Goal: Task Accomplishment & Management: Manage account settings

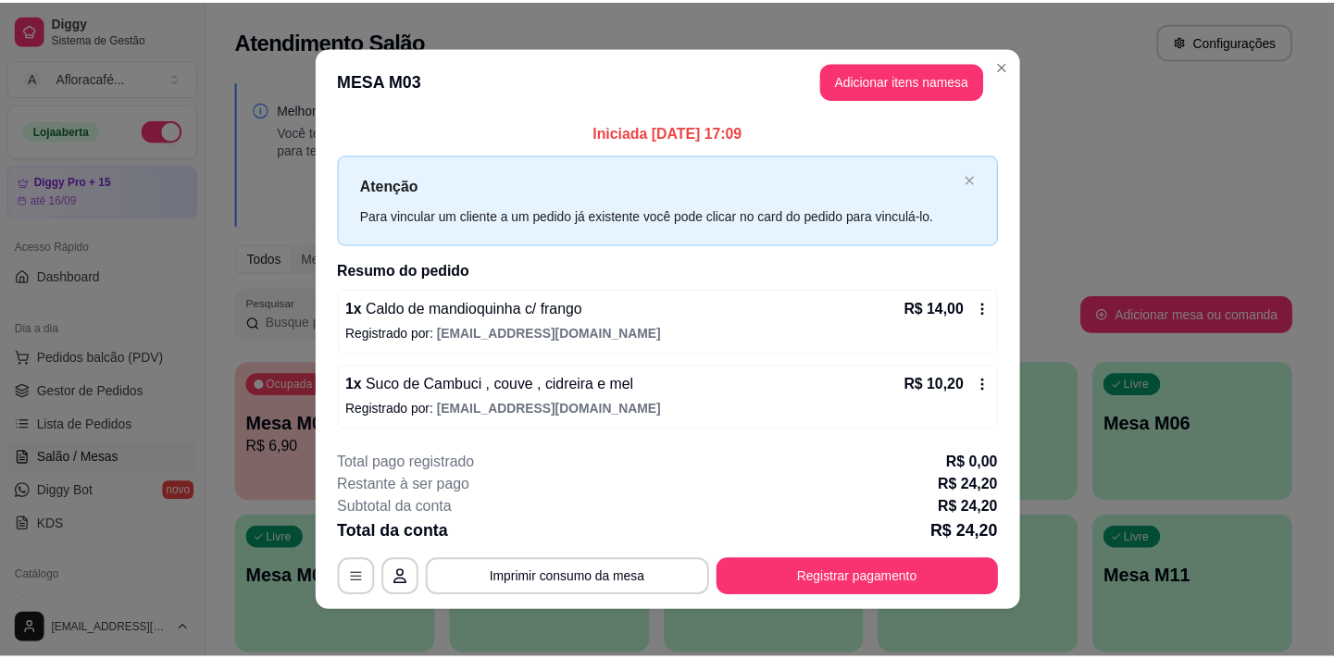
scroll to position [167, 0]
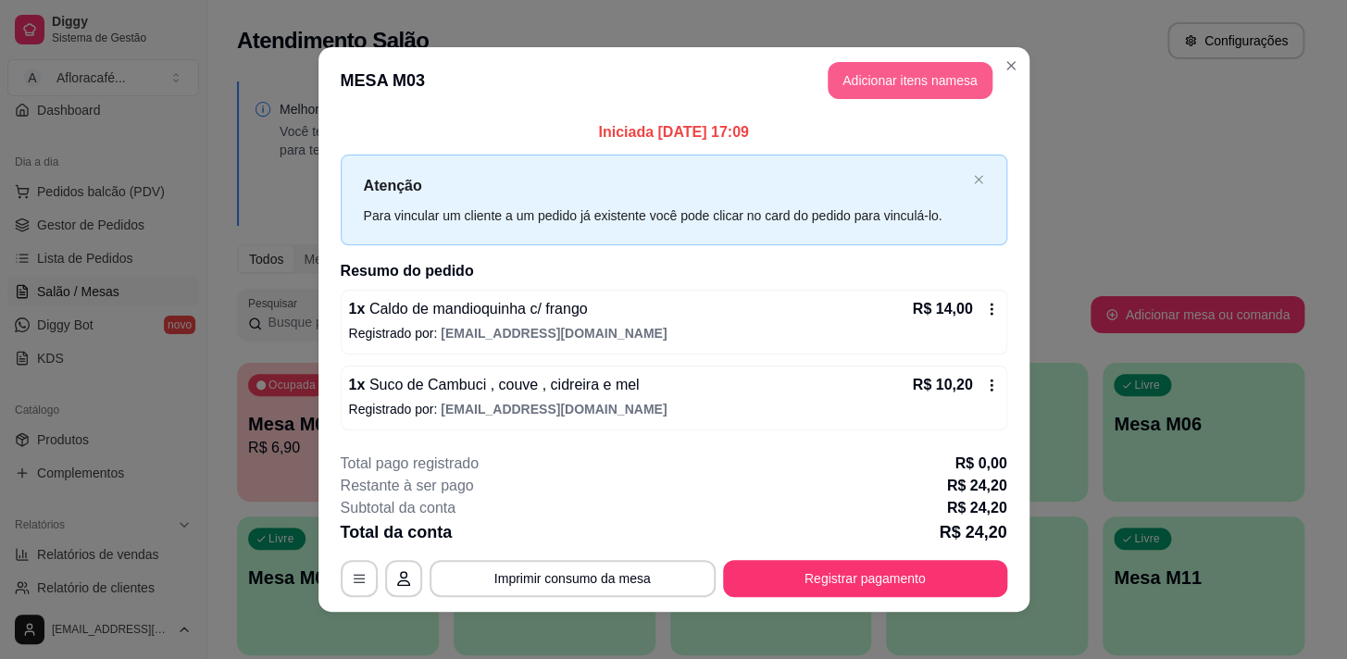
click at [888, 75] on button "Adicionar itens na mesa" at bounding box center [910, 80] width 165 height 37
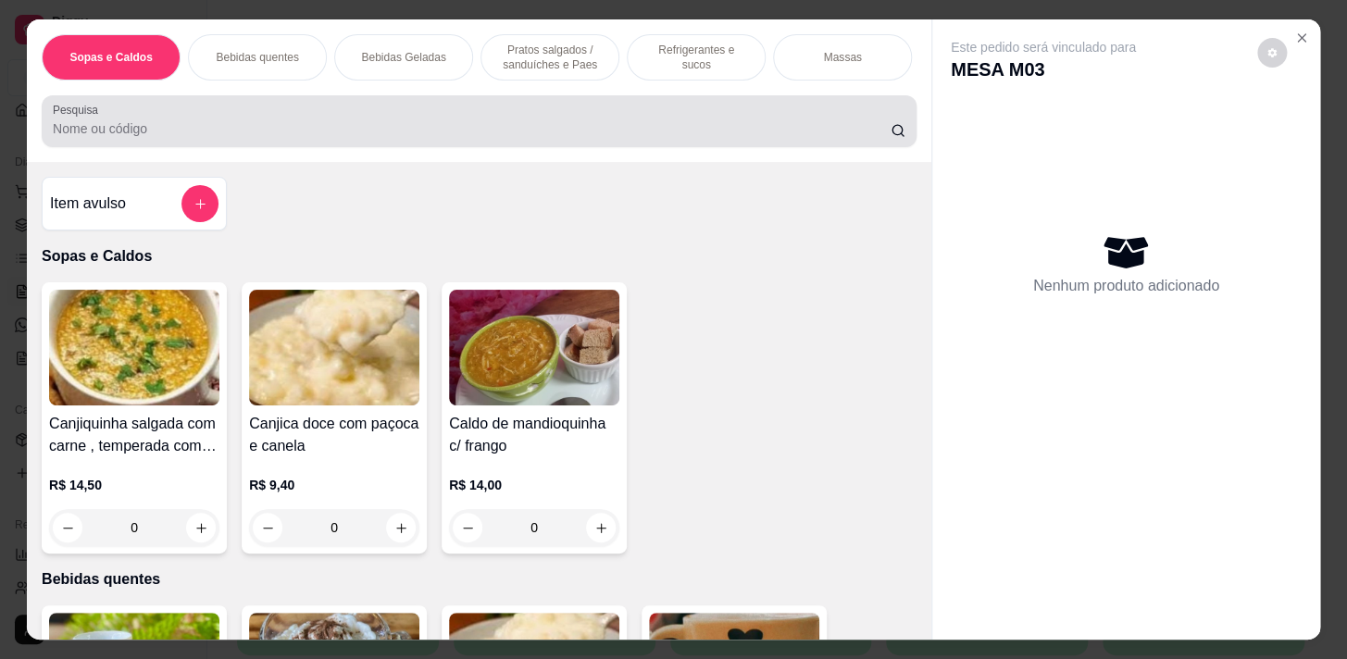
click at [638, 133] on input "Pesquisa" at bounding box center [472, 128] width 838 height 19
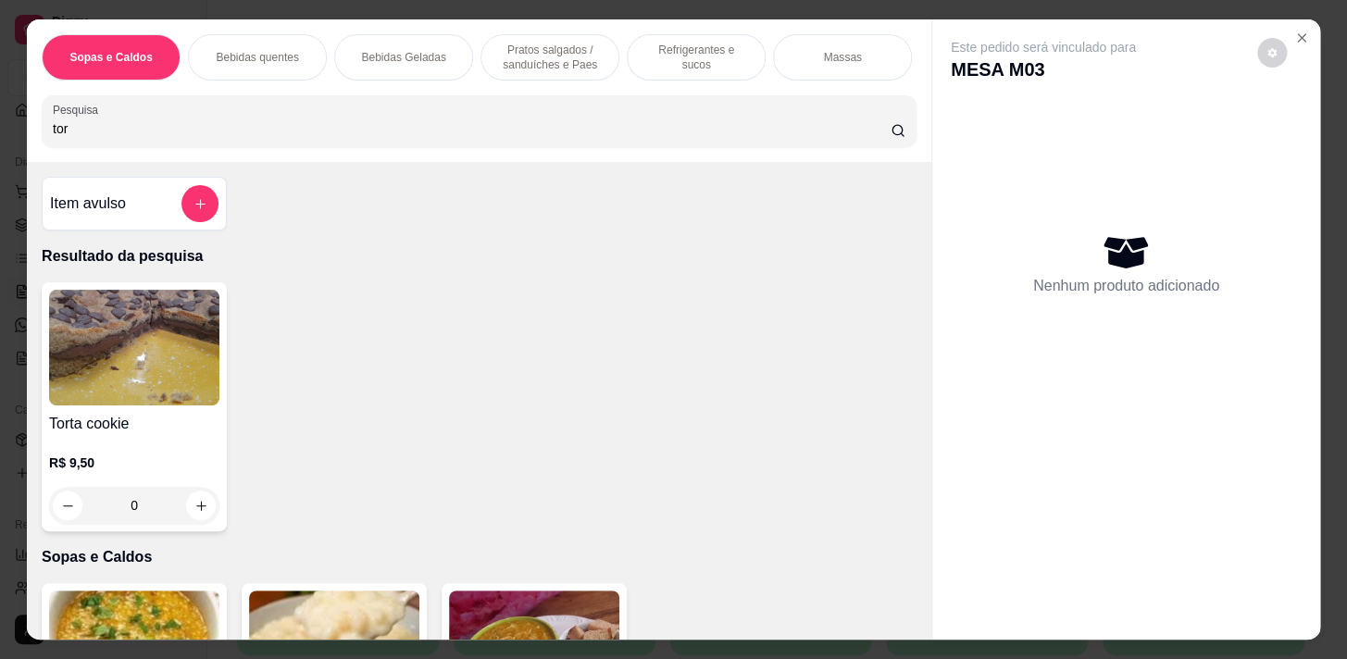
type input "tor"
click at [192, 524] on div "0" at bounding box center [134, 505] width 163 height 37
click at [213, 506] on div "Torta cookie R$ 9,50 0" at bounding box center [134, 406] width 185 height 249
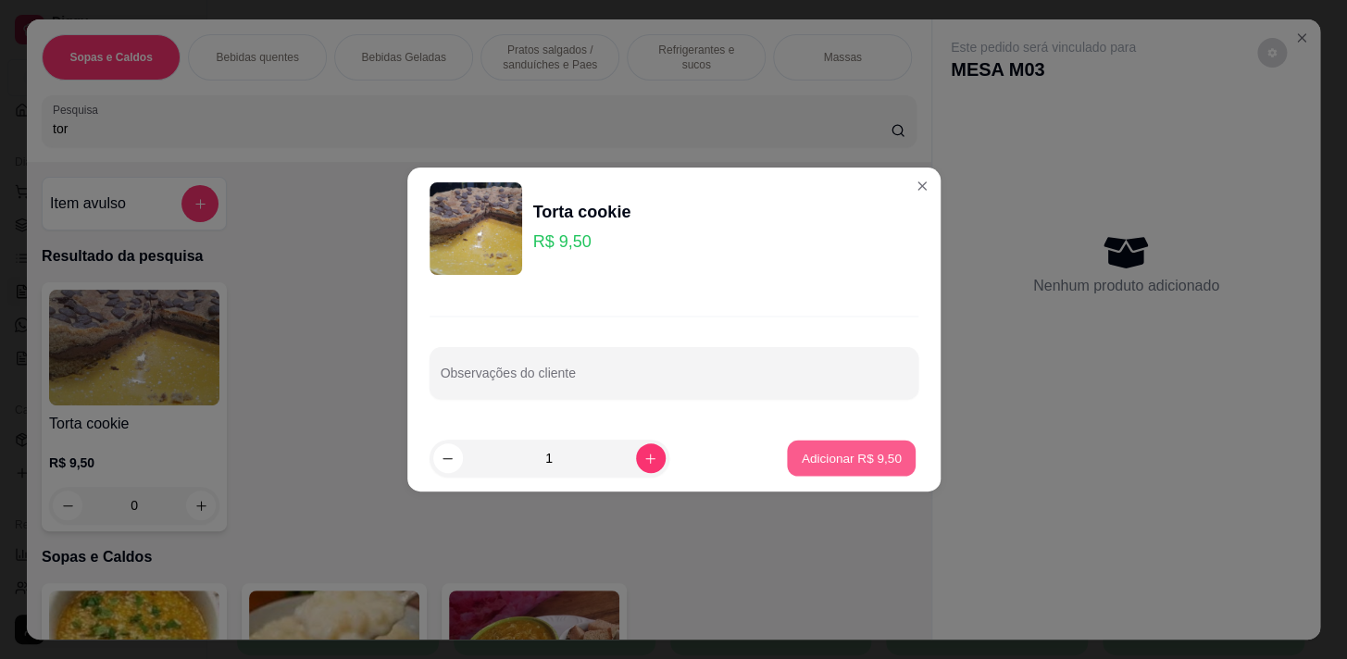
click at [837, 474] on button "Adicionar R$ 9,50" at bounding box center [851, 459] width 129 height 36
type input "1"
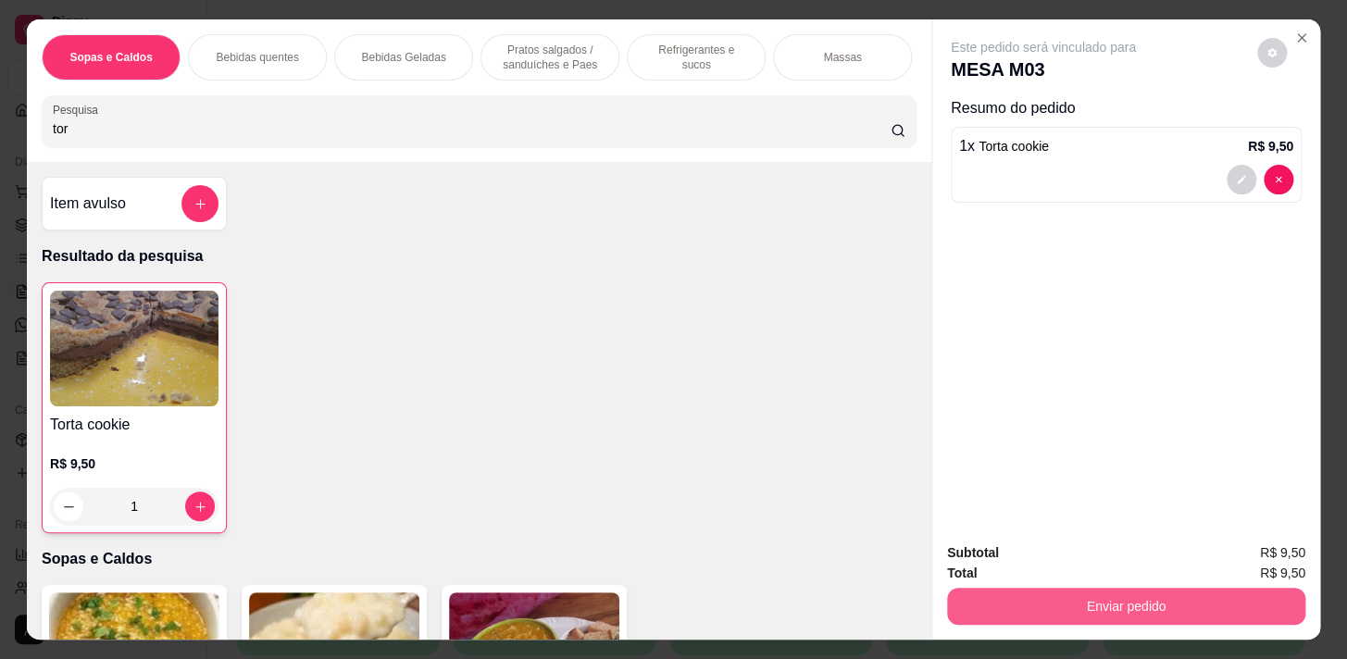
click at [1088, 589] on button "Enviar pedido" at bounding box center [1126, 606] width 358 height 37
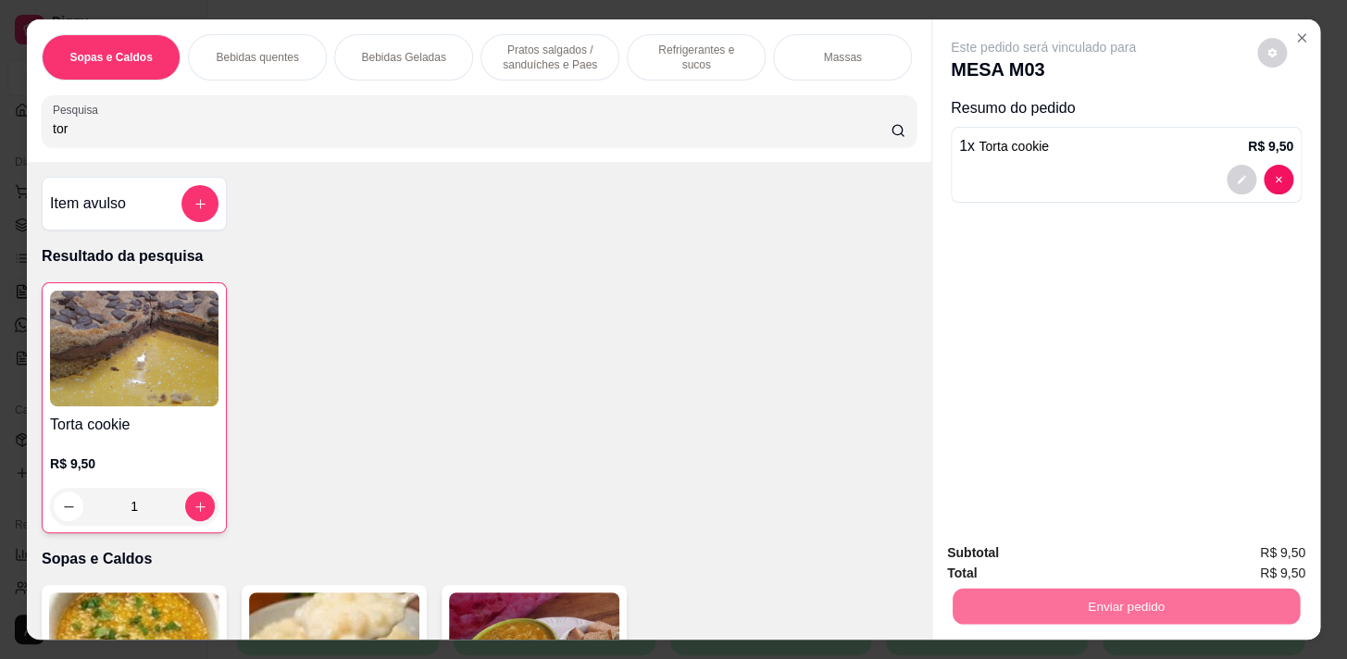
click at [1073, 545] on button "Não registrar e enviar pedido" at bounding box center [1064, 554] width 193 height 35
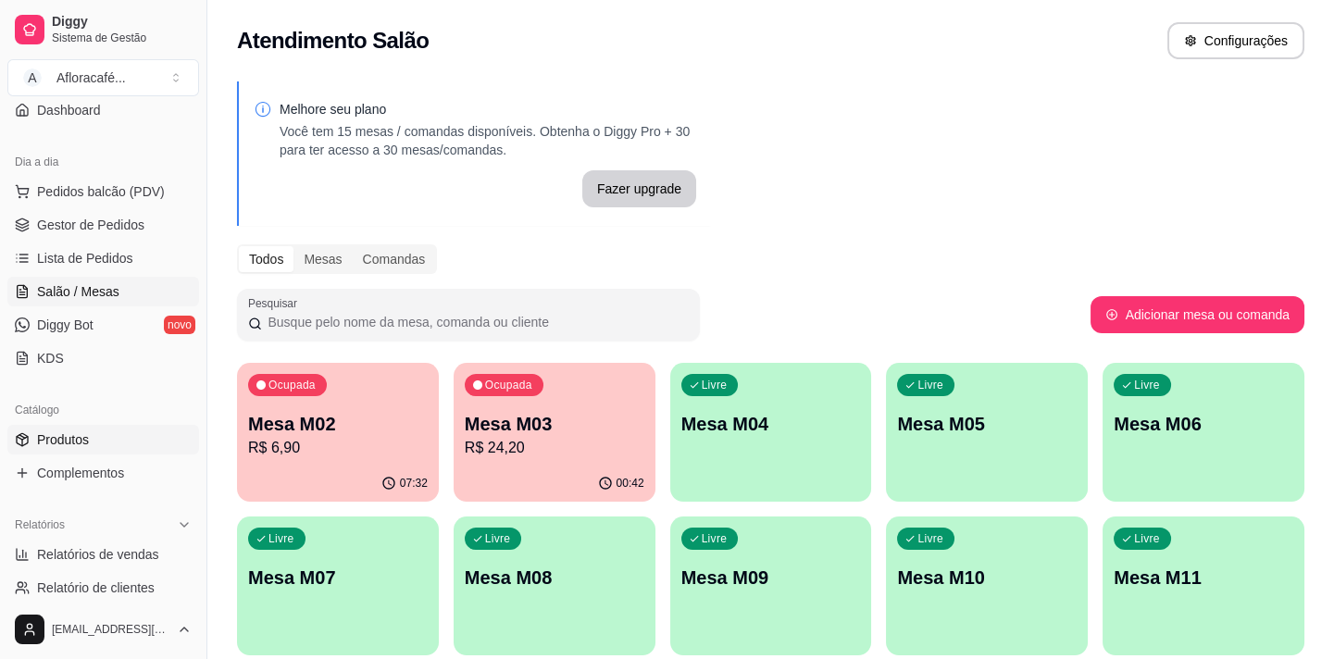
click at [120, 443] on link "Produtos" at bounding box center [103, 440] width 192 height 30
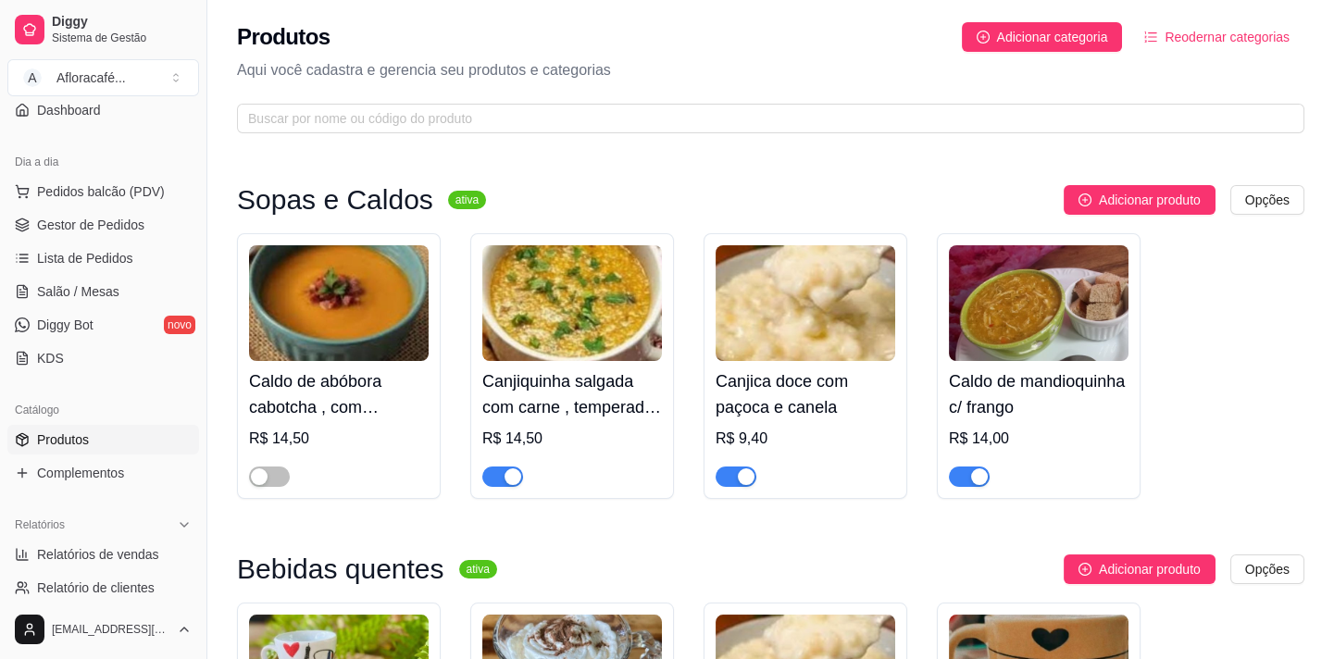
drag, startPoint x: 561, startPoint y: 162, endPoint x: 564, endPoint y: 144, distance: 17.8
click at [564, 143] on div "Produtos Adicionar categoria Reodernar categorias Aqui você cadastra e gerencia…" at bounding box center [770, 72] width 1127 height 144
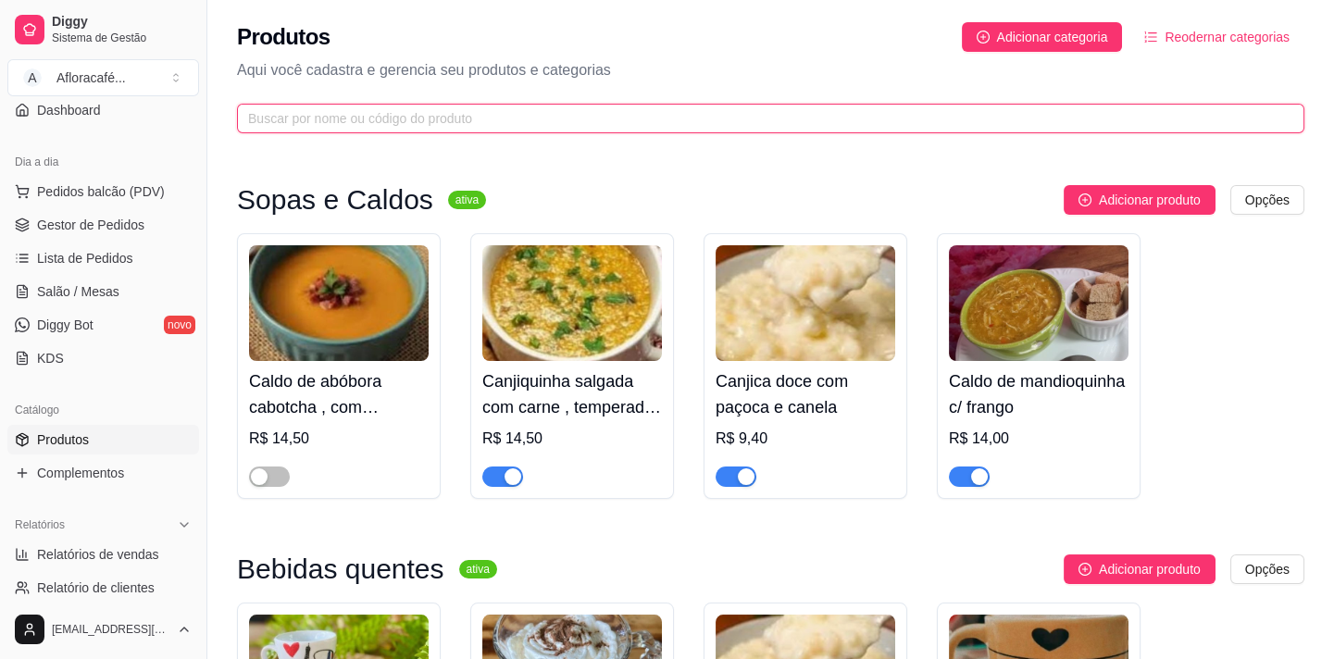
click at [576, 125] on input "text" at bounding box center [763, 118] width 1030 height 20
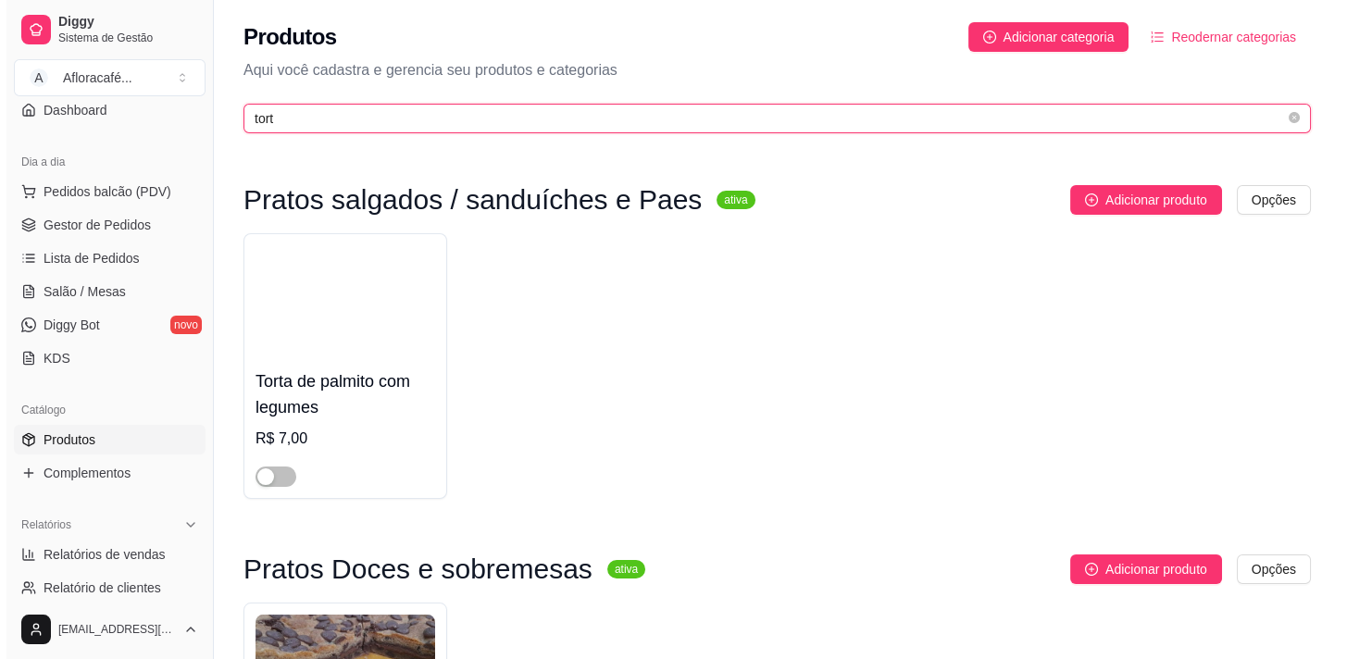
scroll to position [252, 0]
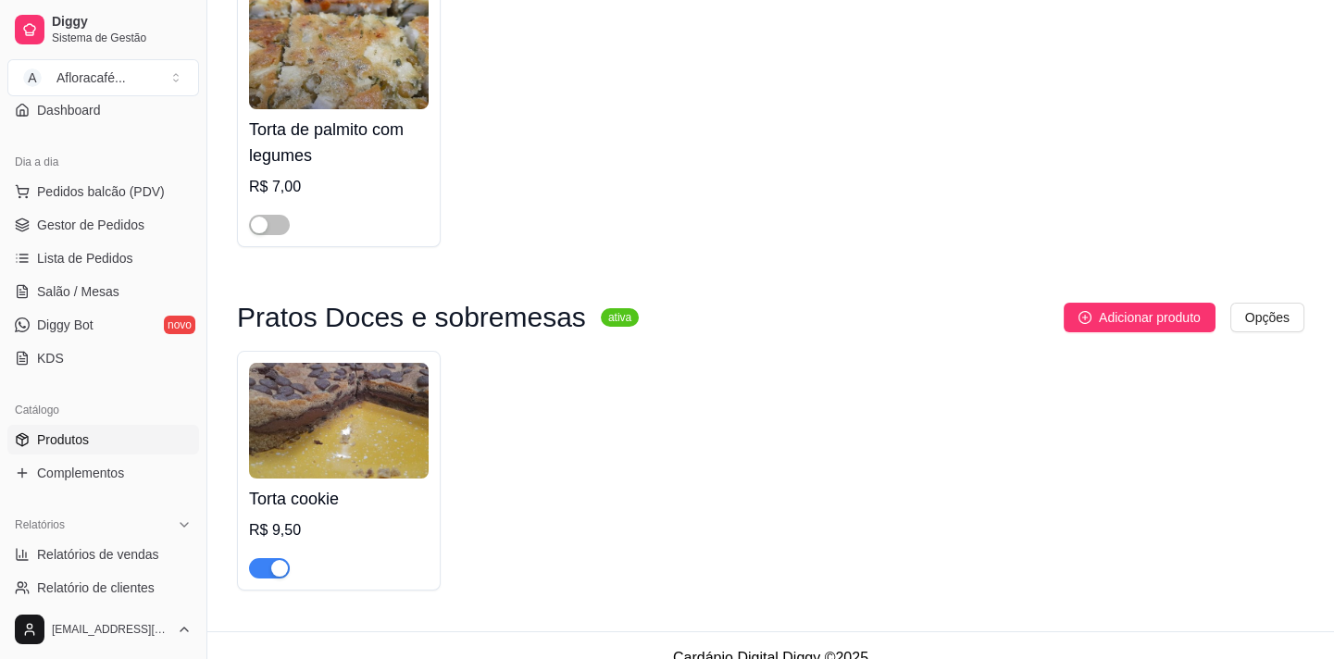
type input "tort"
click at [297, 446] on img at bounding box center [339, 421] width 180 height 116
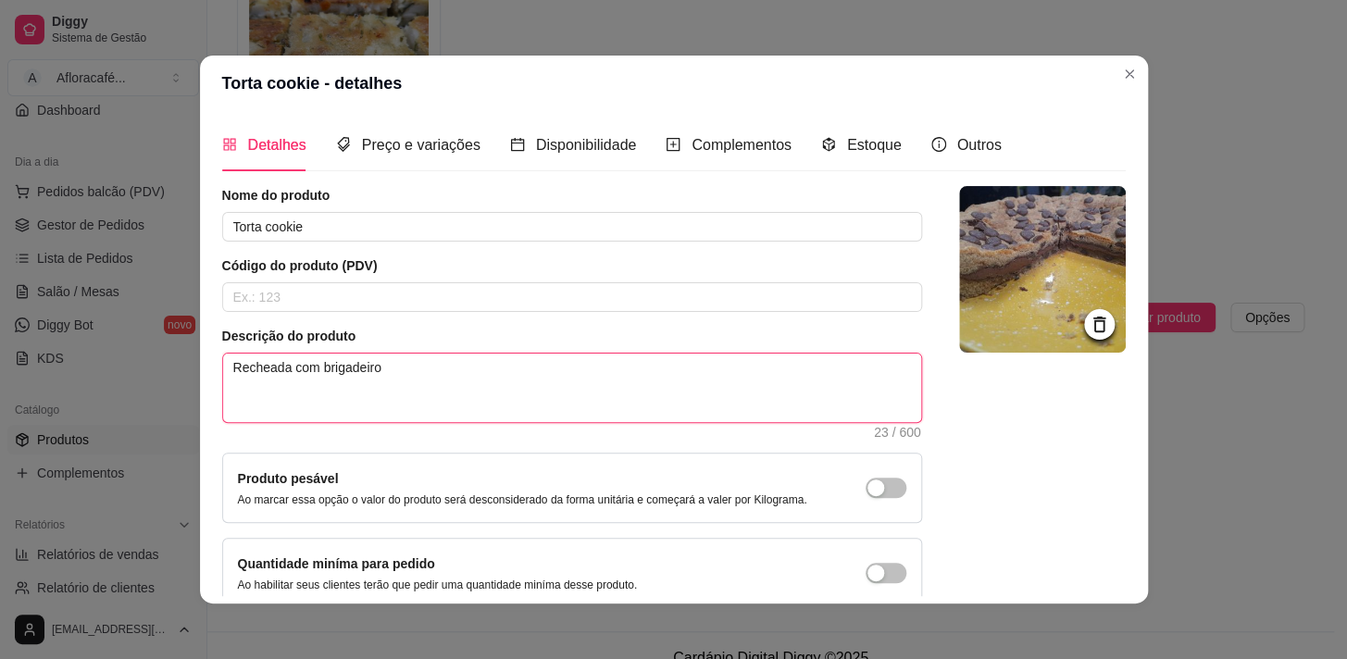
click at [441, 361] on textarea "Recheada com brigadeiro" at bounding box center [572, 388] width 698 height 69
type textarea "Recheada com brigadeir"
type textarea "Recheada com brigadei"
type textarea "Recheada com brigade"
type textarea "Recheada com brigad"
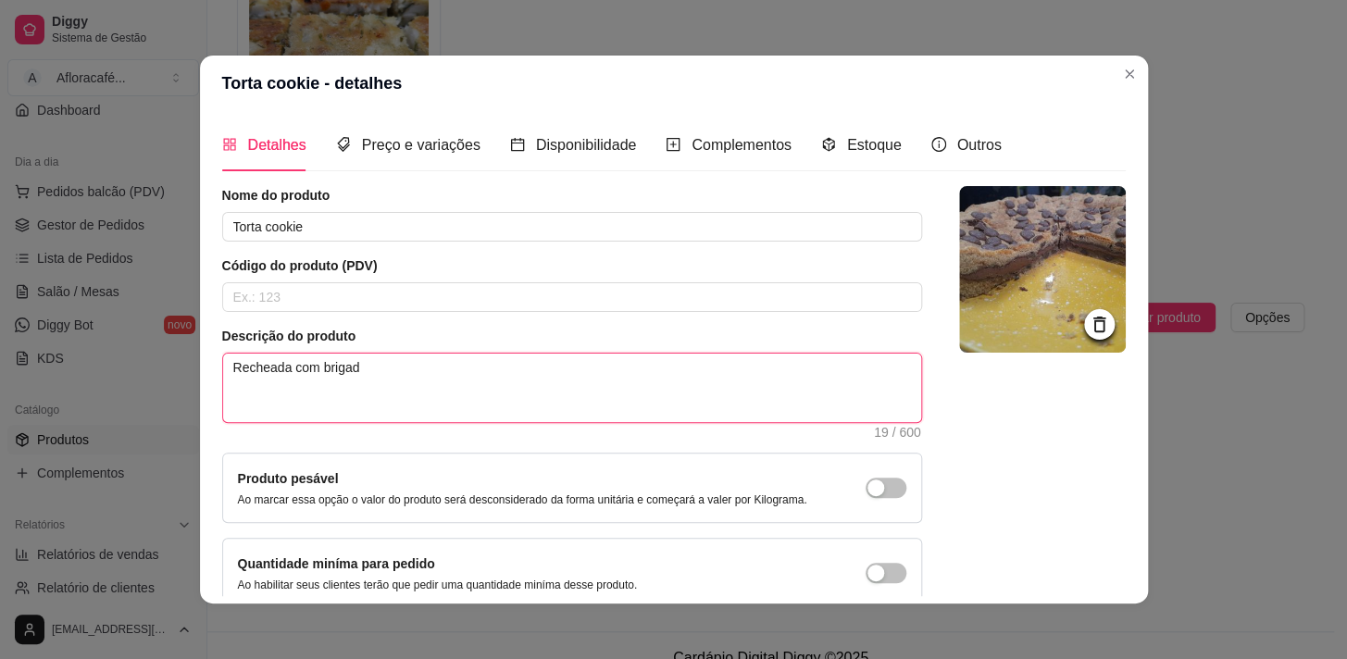
type textarea "Recheada com briga"
type textarea "Recheada com brig"
type textarea "Recheada com bri"
type textarea "Recheada com br"
type textarea "Recheada com"
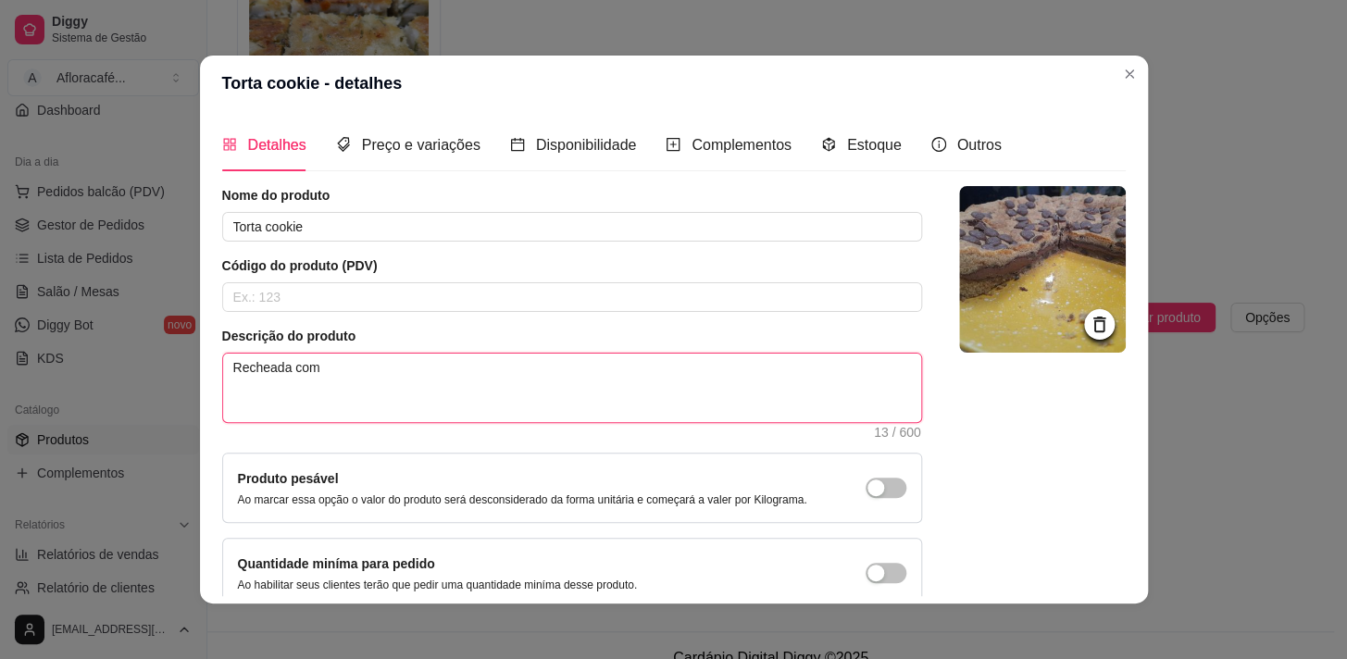
type textarea "Recheada com c"
type textarea "Recheada com cr"
type textarea "Recheada com cre"
type textarea "Recheada com crem"
type textarea "Recheada com creme"
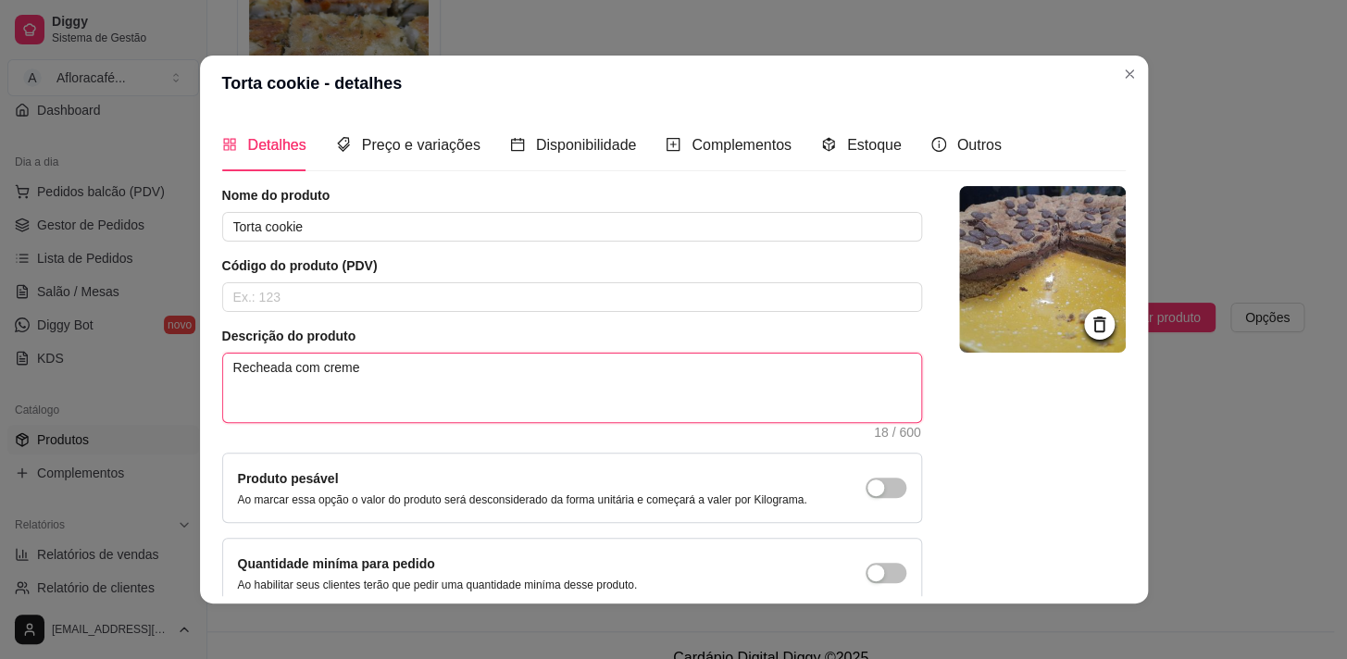
type textarea "Recheada com creme"
type textarea "Recheada com creme d"
type textarea "Recheada com creme de"
type textarea "Recheada com creme de a"
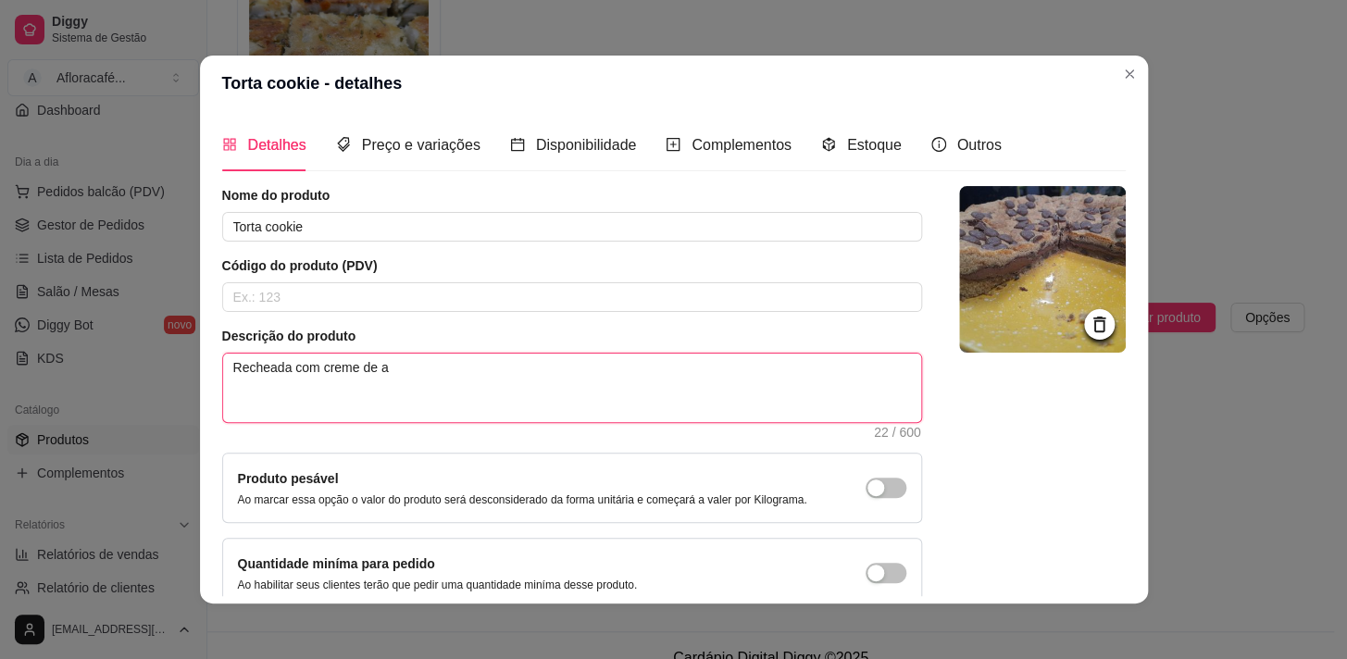
type textarea "Recheada com creme de av"
type textarea "Recheada com creme de ave"
type textarea "Recheada com creme de avel"
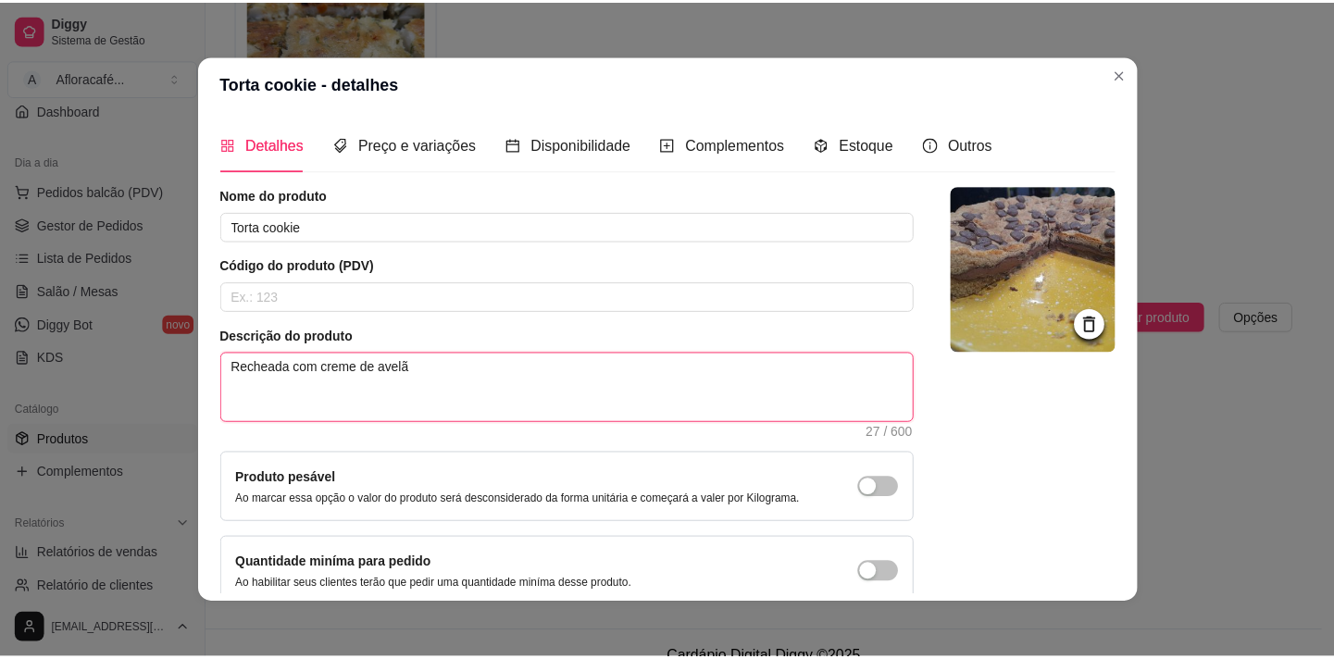
scroll to position [3, 0]
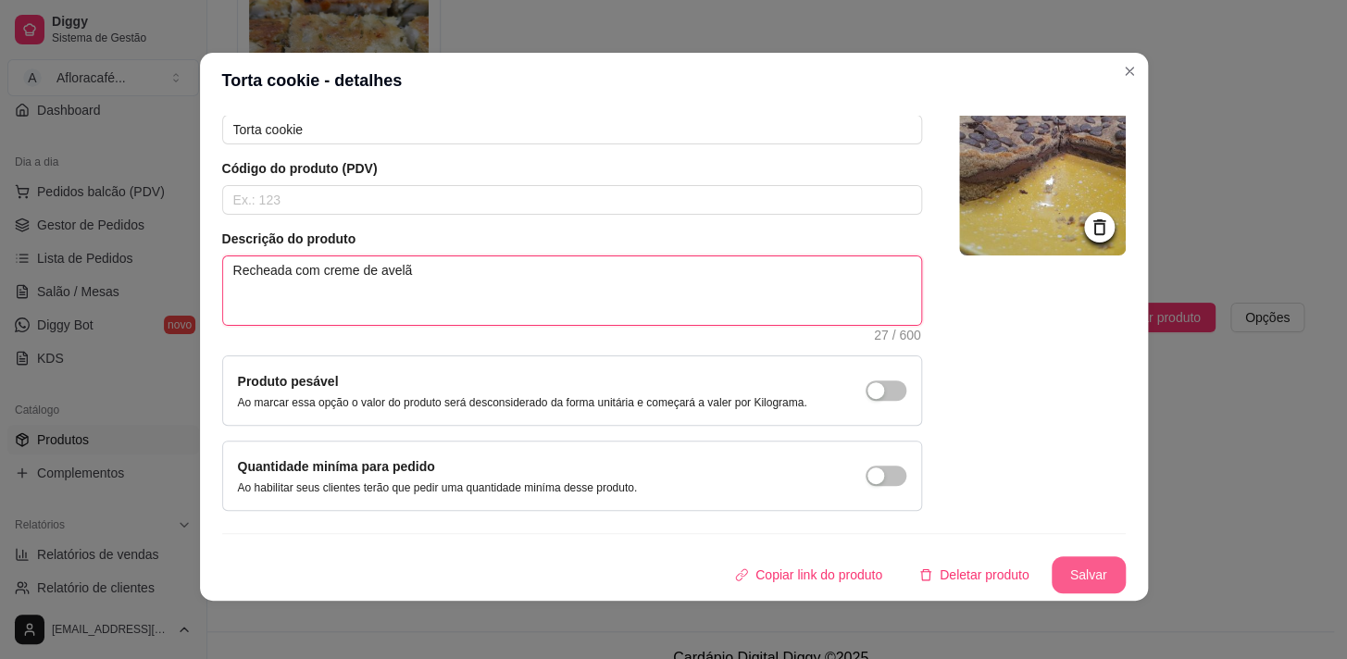
type textarea "Recheada com creme de avelã"
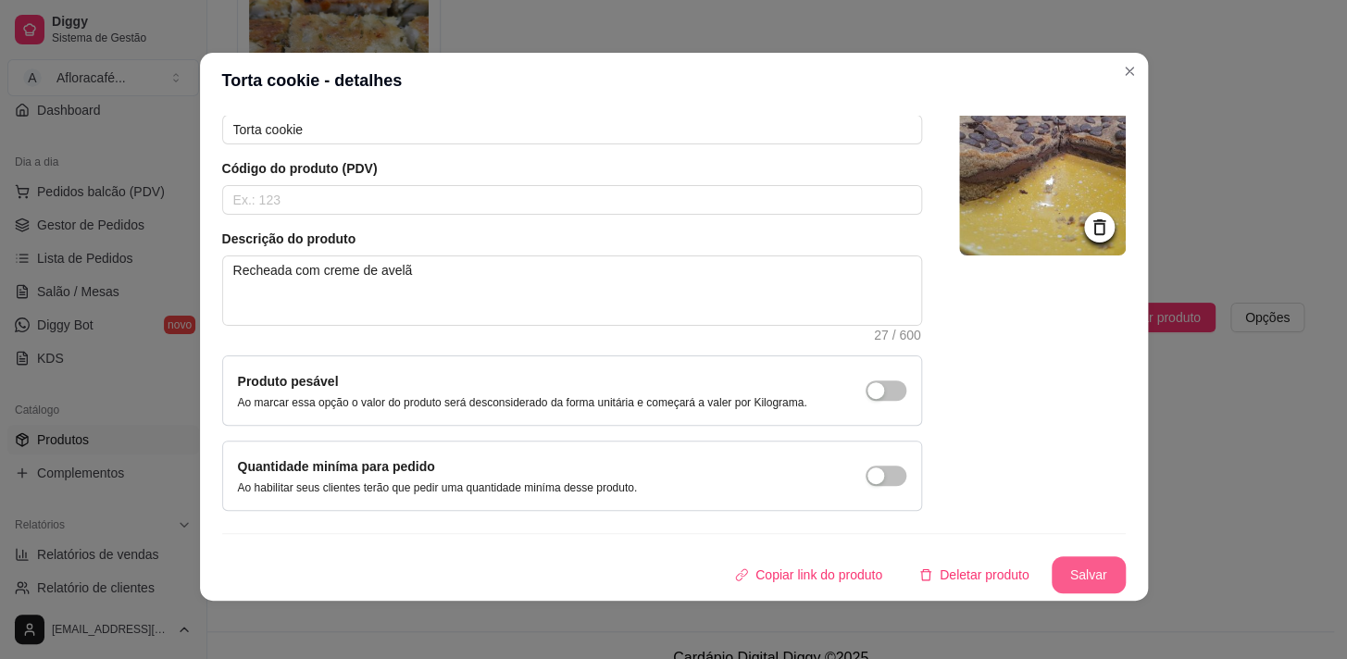
click at [1086, 565] on button "Salvar" at bounding box center [1089, 574] width 74 height 37
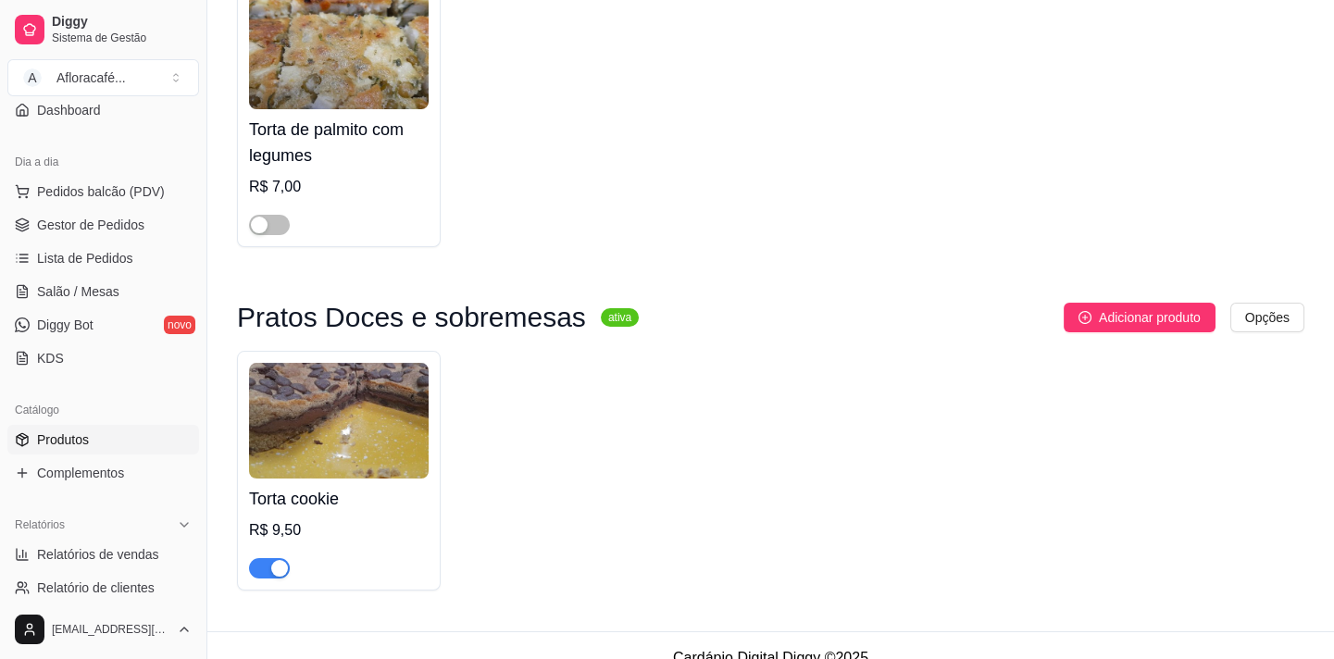
scroll to position [0, 0]
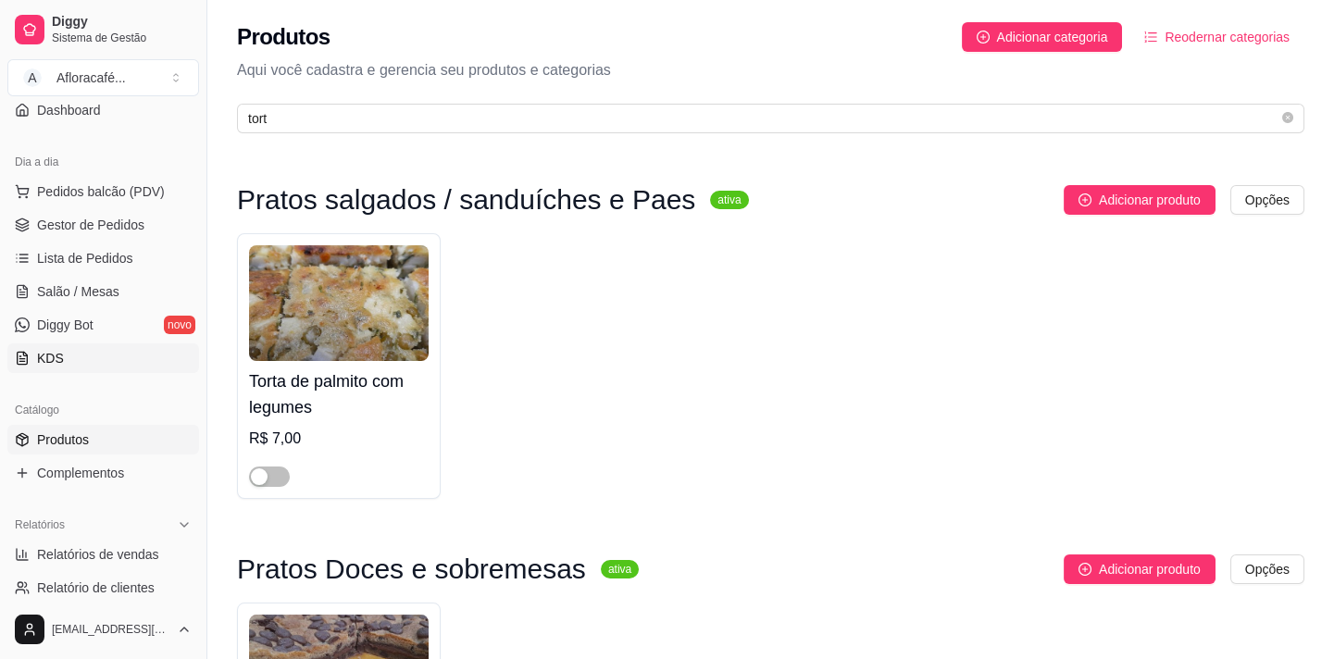
click at [45, 343] on link "KDS" at bounding box center [103, 358] width 192 height 30
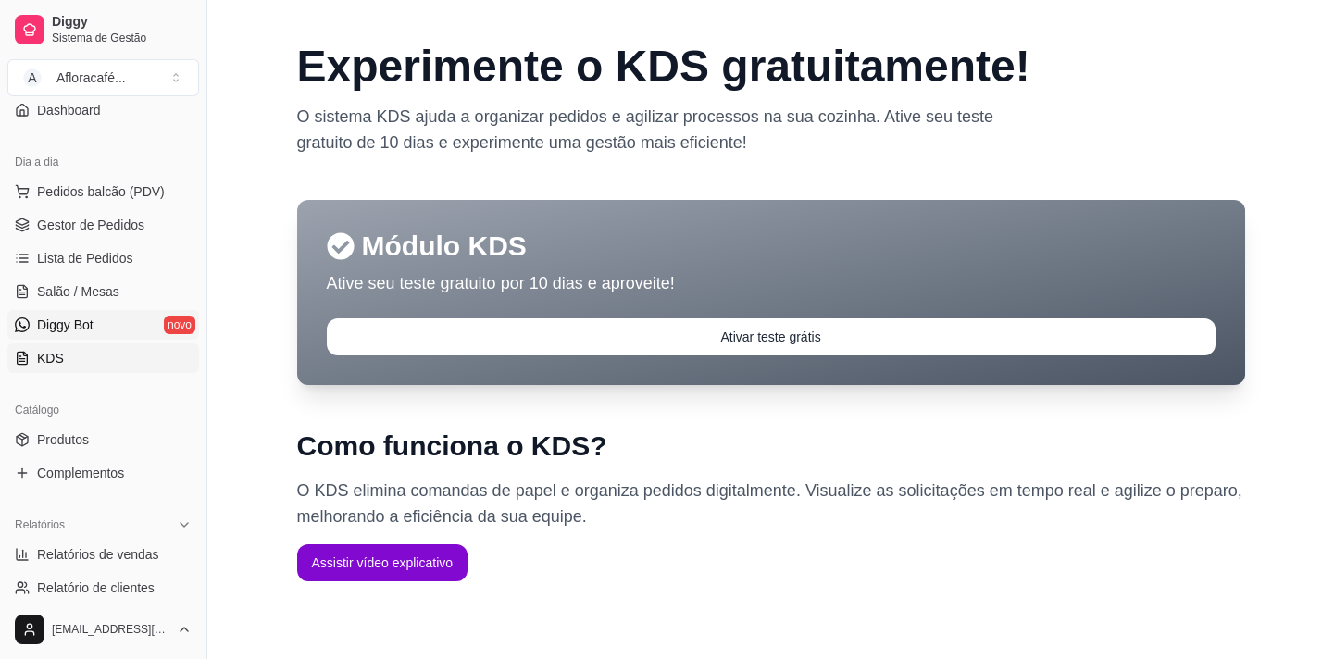
click at [49, 313] on link "Diggy Bot novo" at bounding box center [103, 325] width 192 height 30
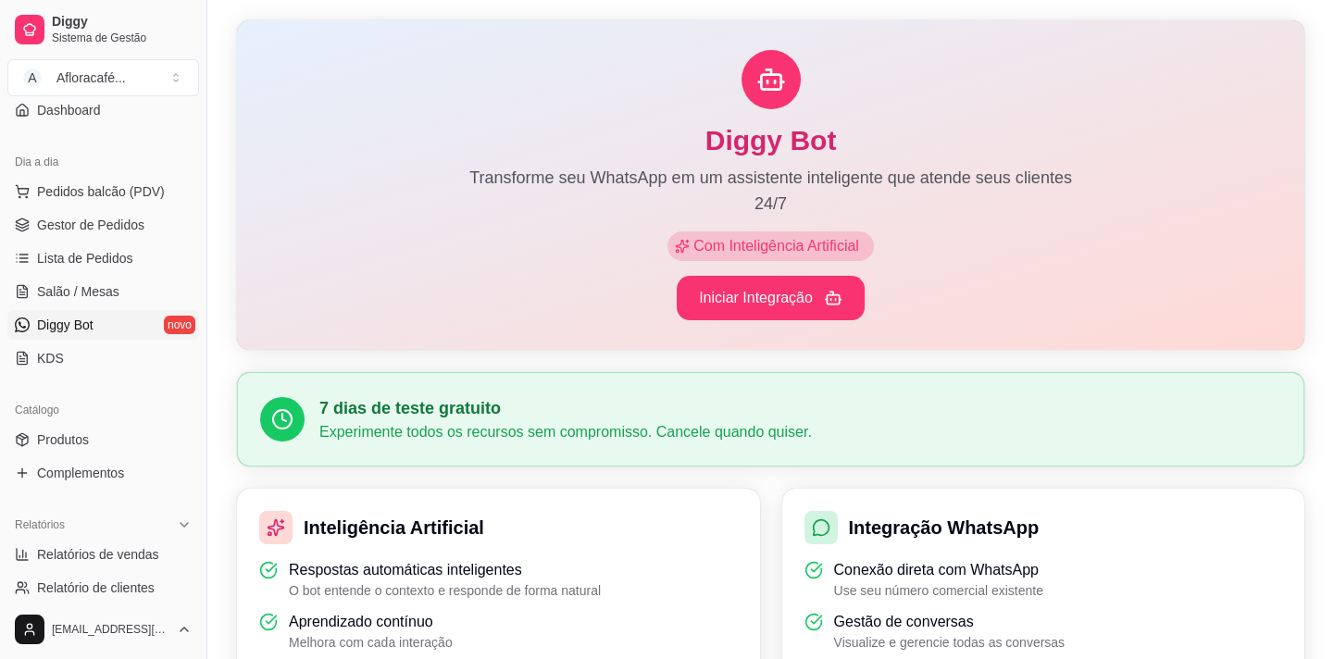
scroll to position [252, 0]
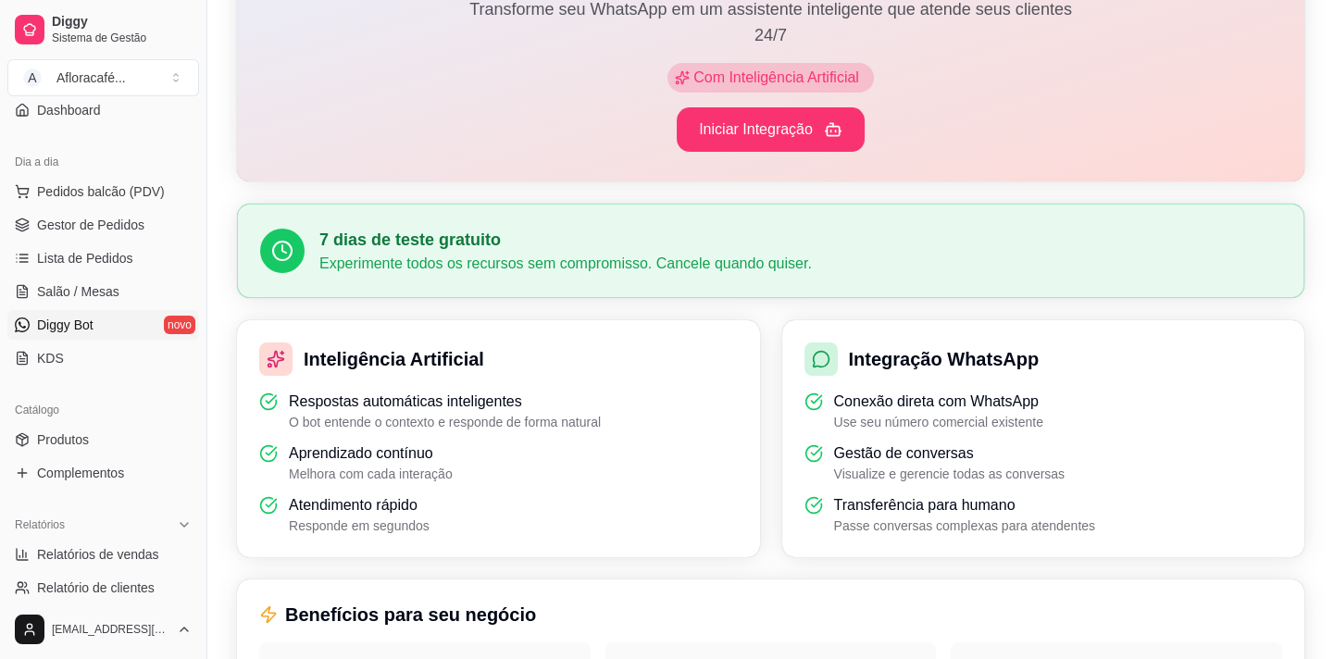
click at [94, 273] on ul "Pedidos balcão (PDV) Gestor de Pedidos Lista de Pedidos Salão / Mesas Diggy Bot…" at bounding box center [103, 275] width 192 height 196
click at [94, 282] on span "Salão / Mesas" at bounding box center [78, 291] width 82 height 19
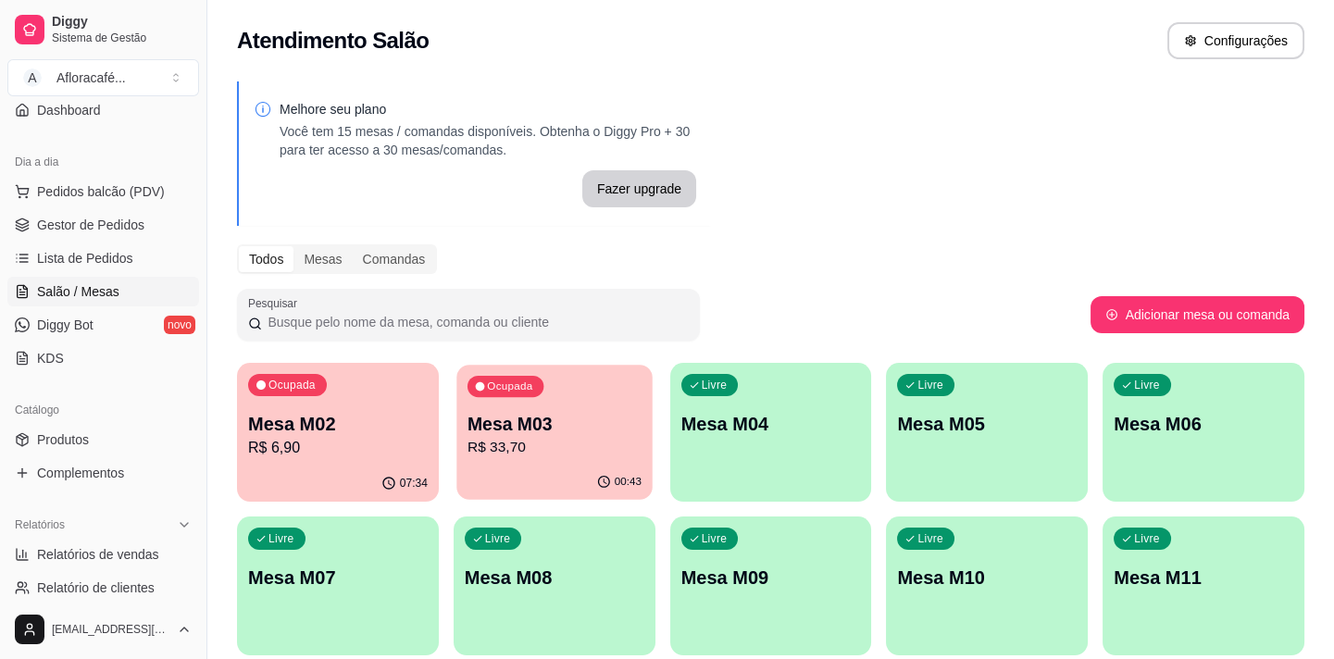
click at [587, 451] on p "R$ 33,70" at bounding box center [555, 447] width 174 height 21
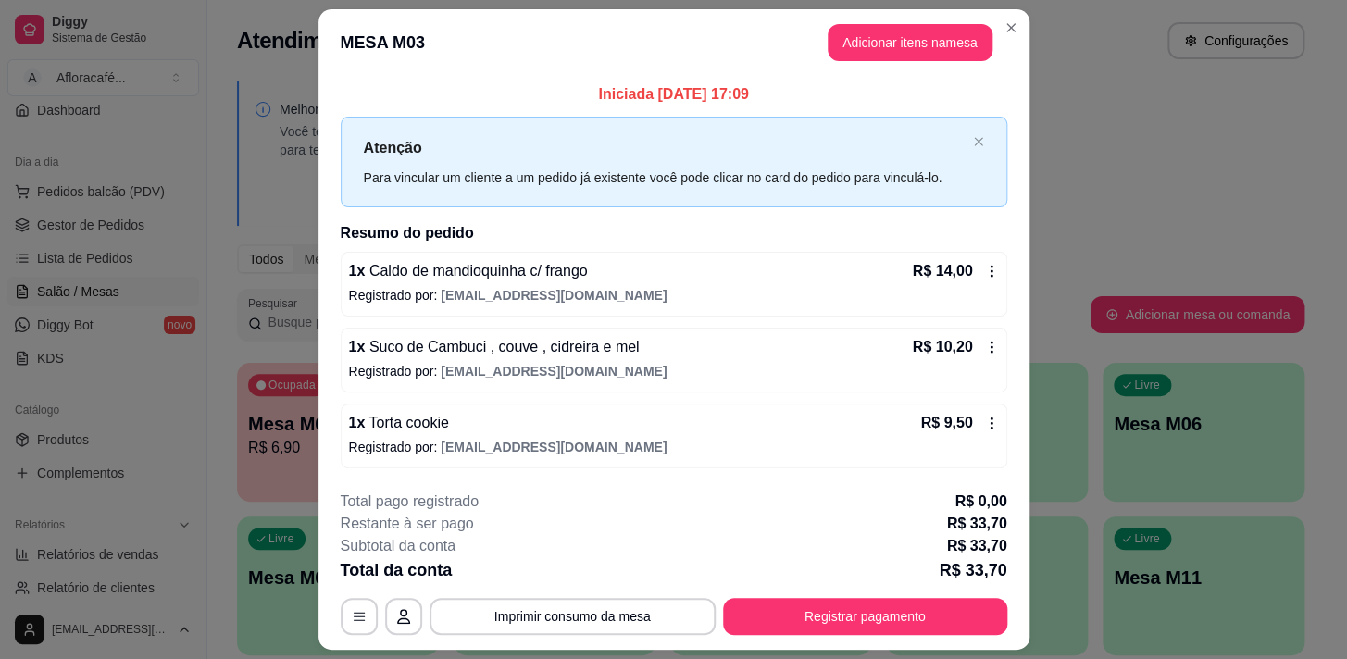
scroll to position [49, 0]
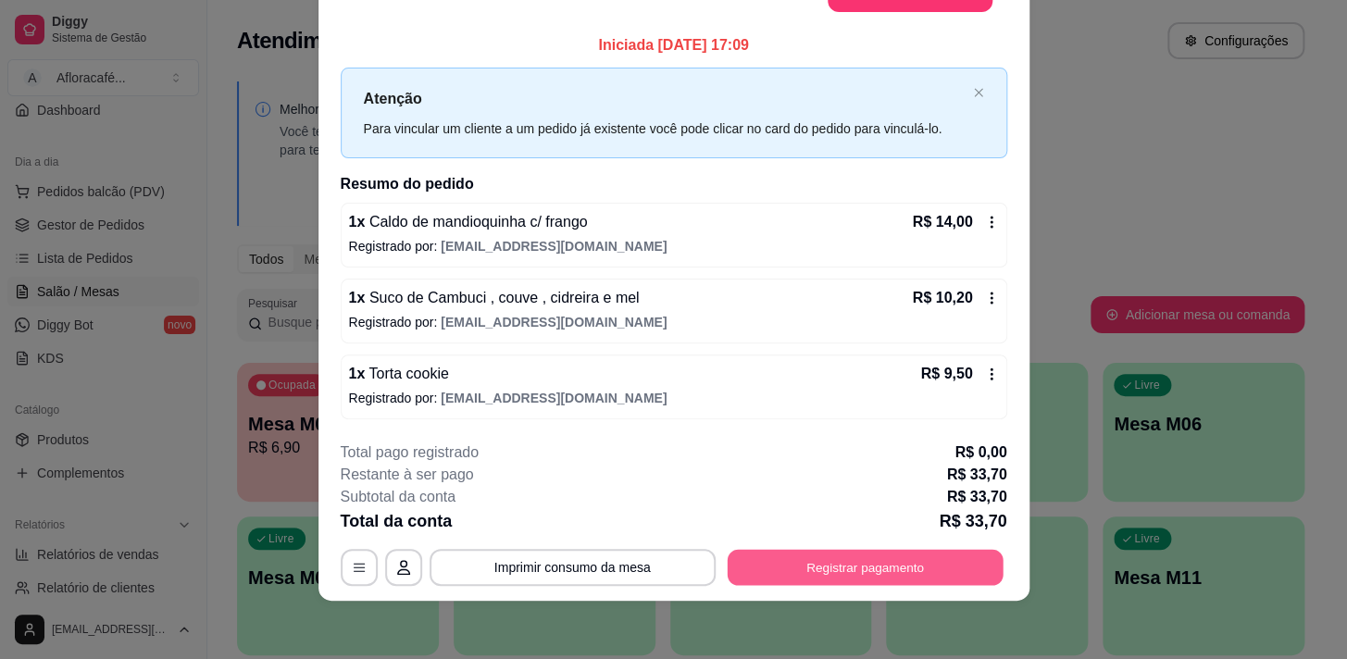
click at [903, 579] on button "Registrar pagamento" at bounding box center [865, 567] width 276 height 36
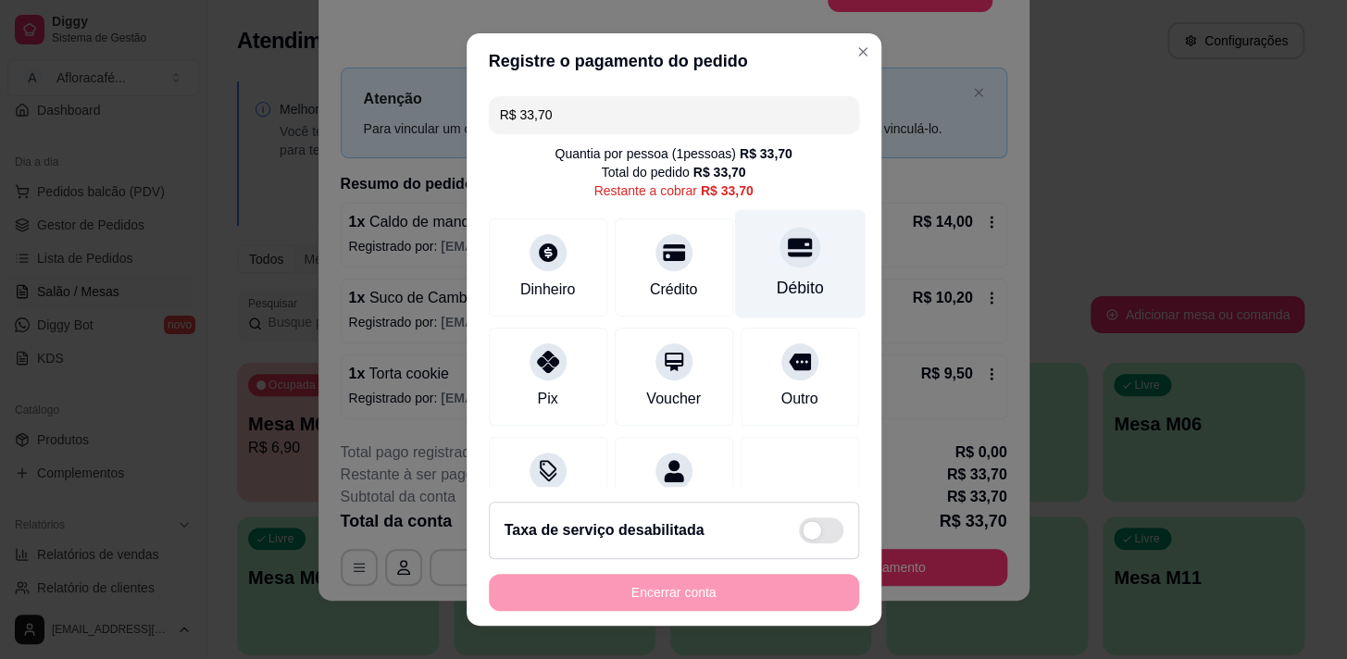
click at [787, 246] on icon at bounding box center [799, 247] width 24 height 19
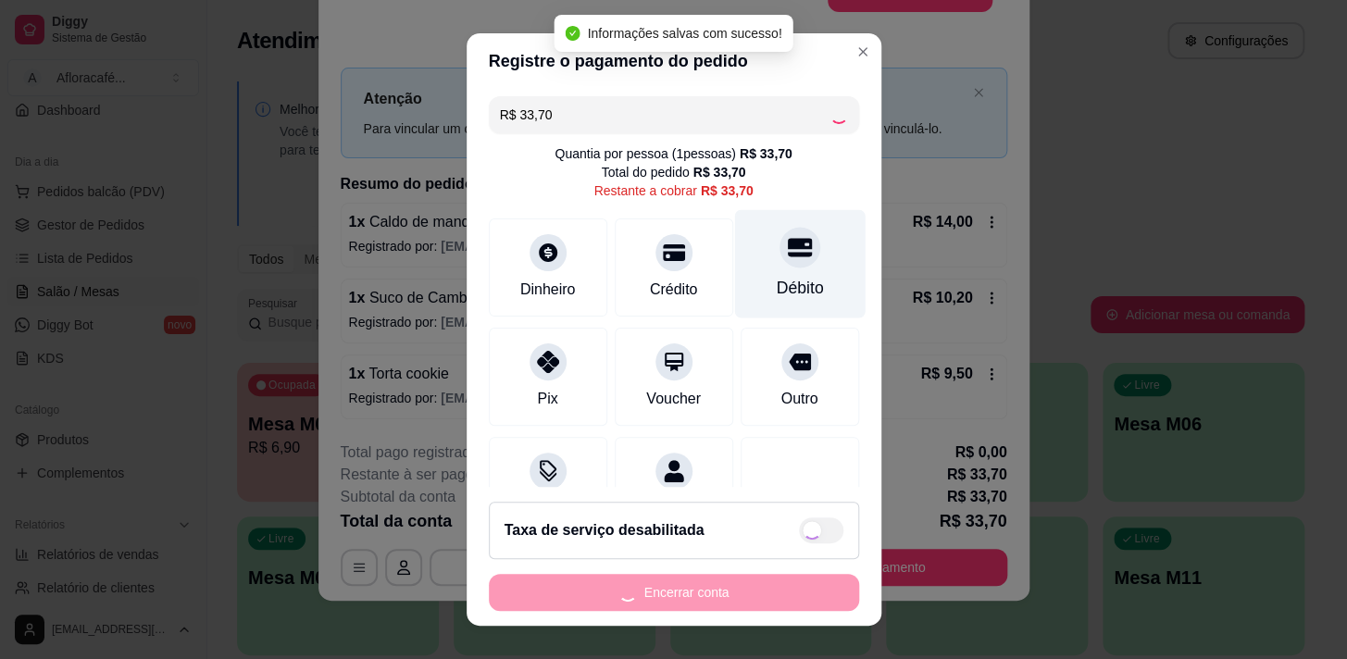
type input "R$ 0,00"
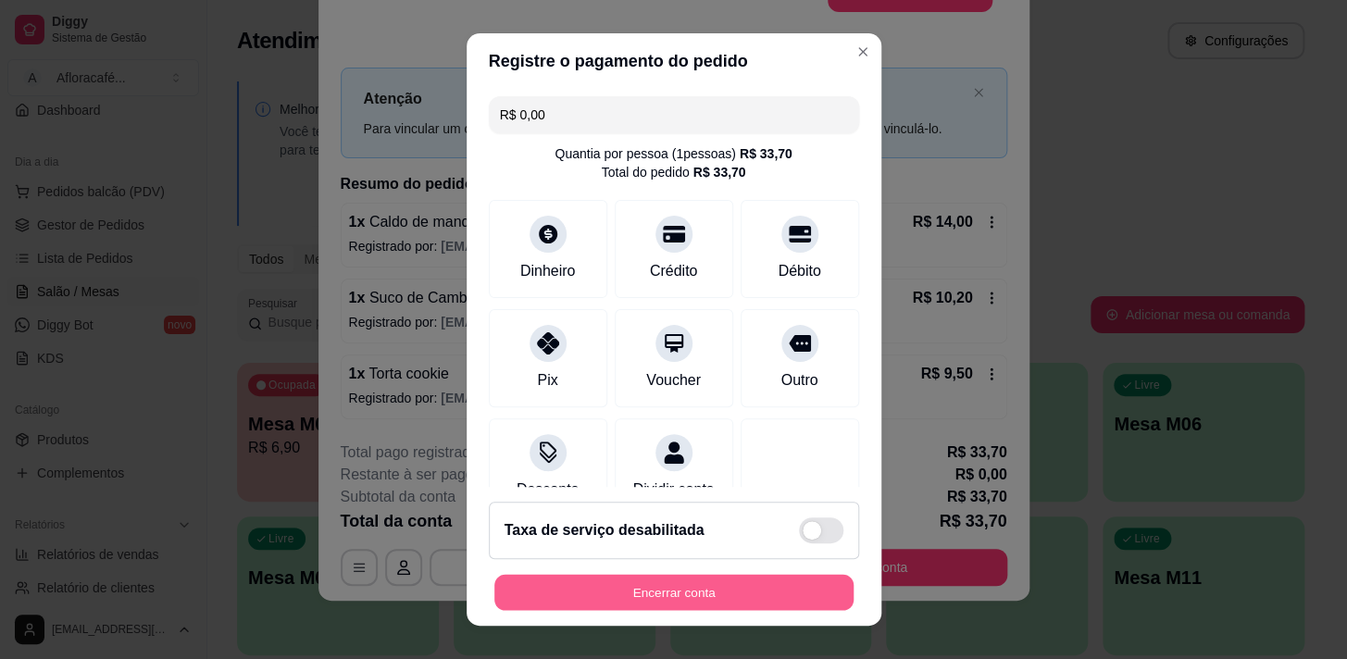
click at [510, 596] on button "Encerrar conta" at bounding box center [673, 593] width 359 height 36
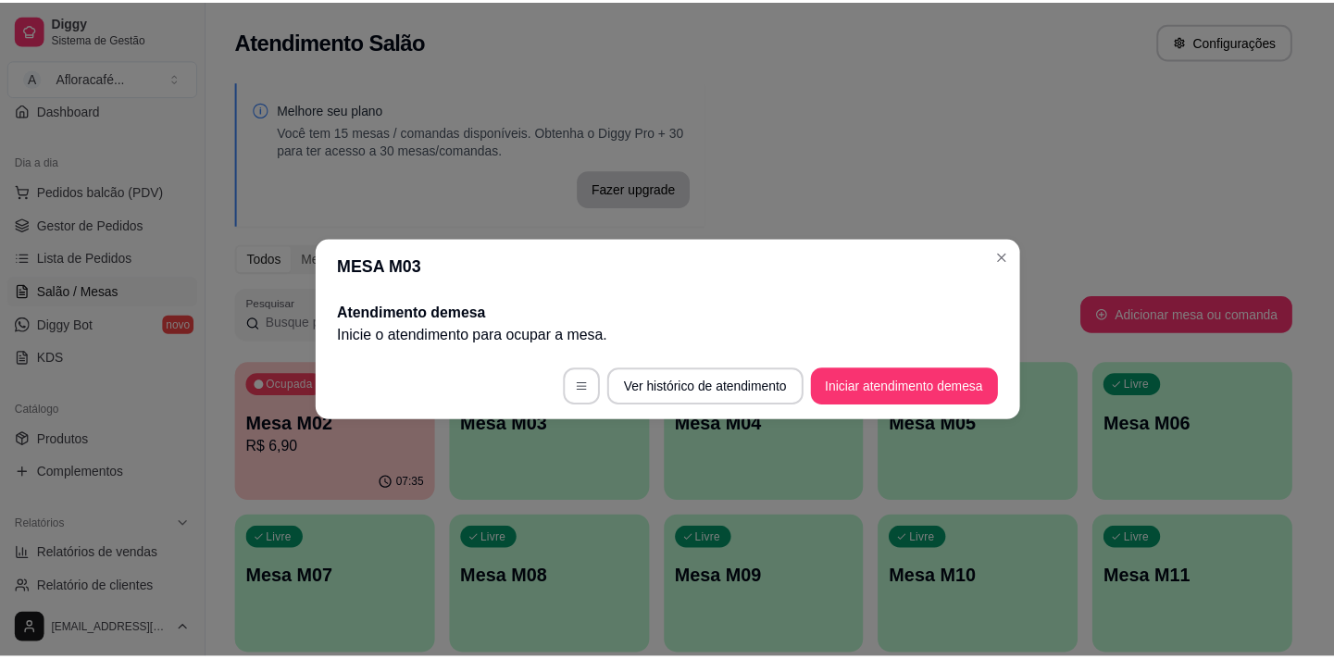
scroll to position [0, 0]
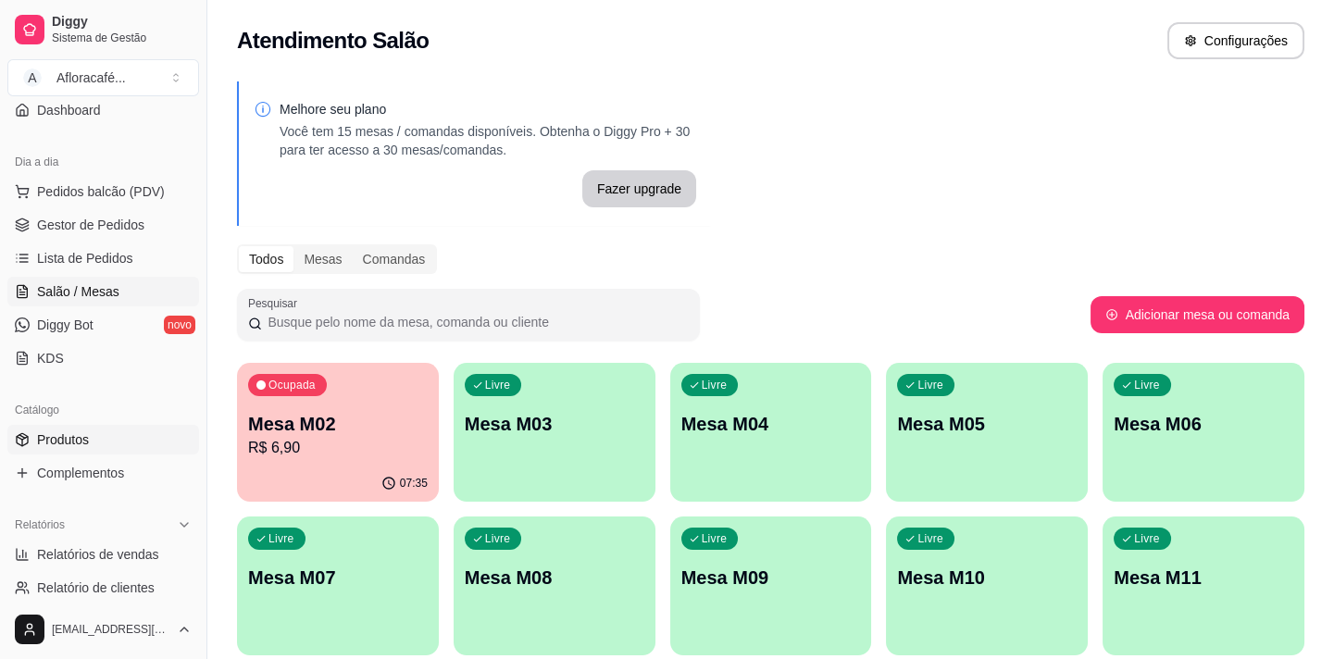
click at [127, 441] on link "Produtos" at bounding box center [103, 440] width 192 height 30
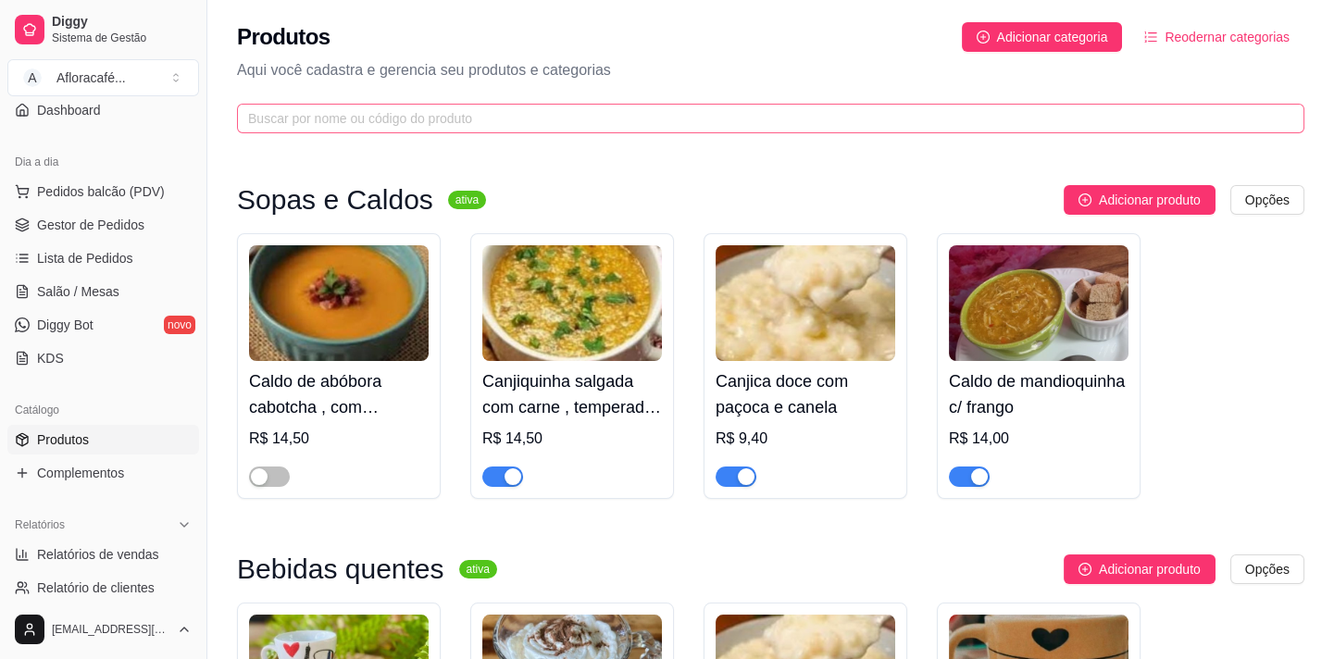
click at [723, 105] on span at bounding box center [770, 119] width 1067 height 30
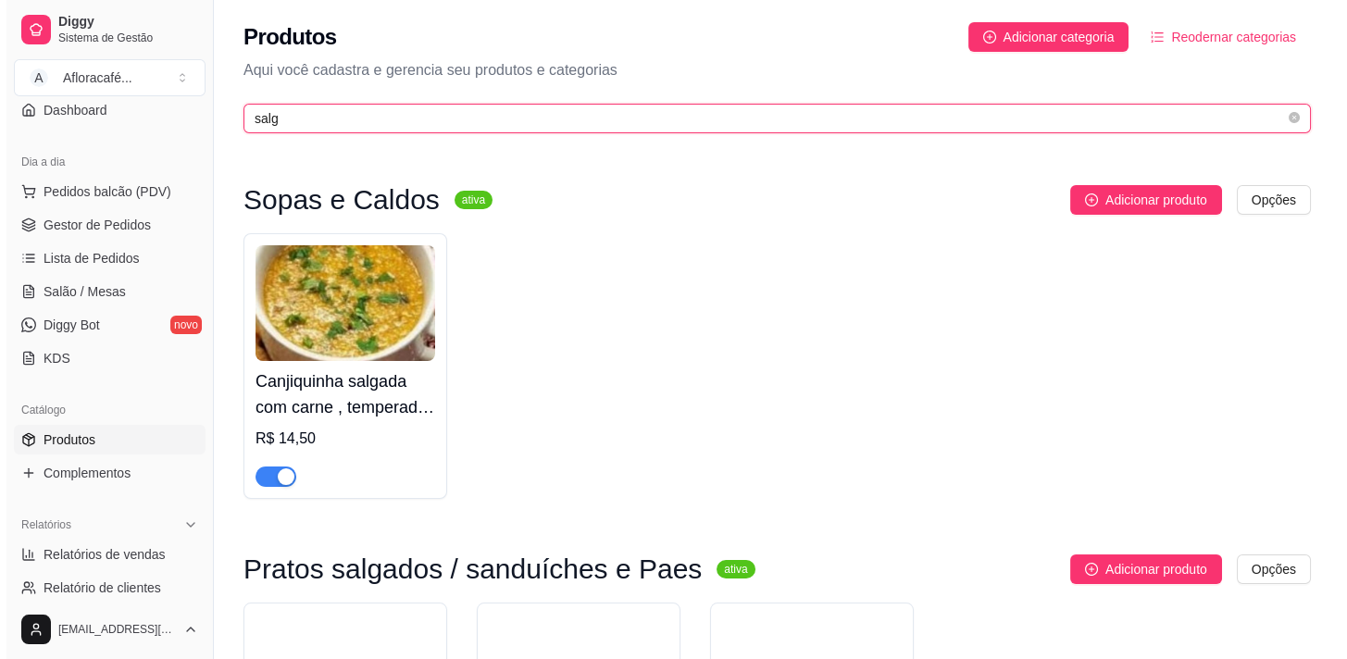
scroll to position [304, 0]
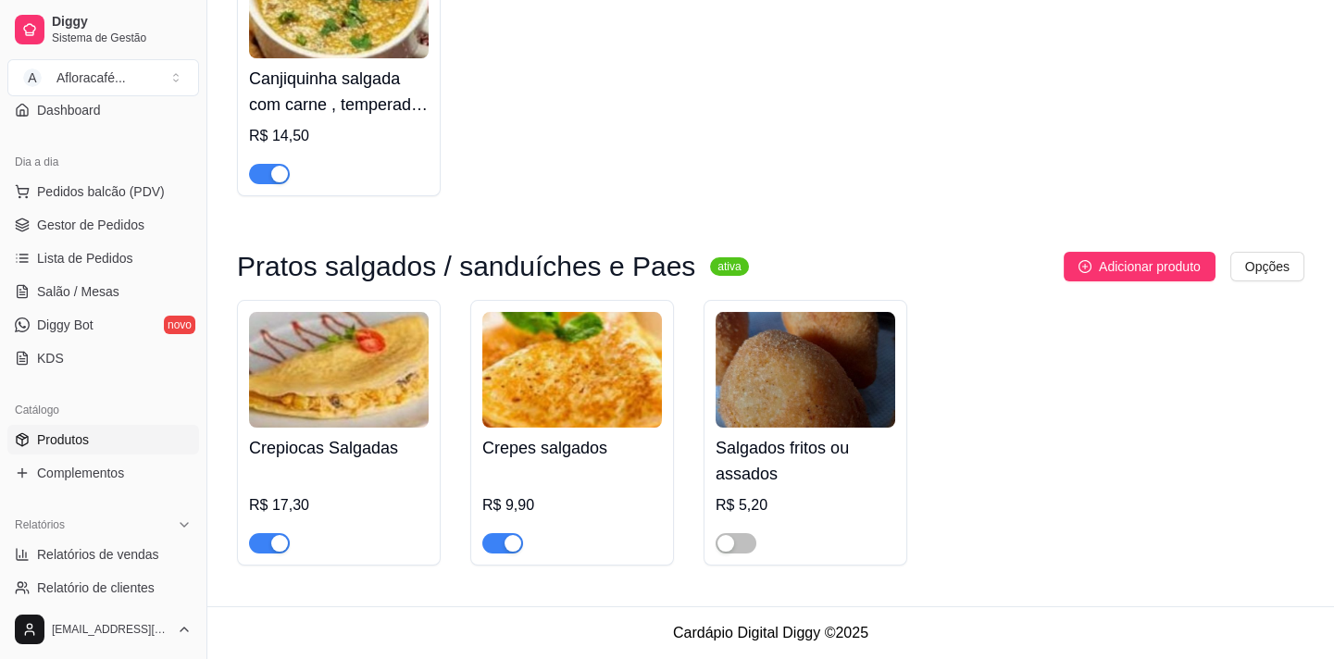
type input "salg"
click at [784, 462] on h4 "Salgados fritos ou assados" at bounding box center [806, 461] width 180 height 52
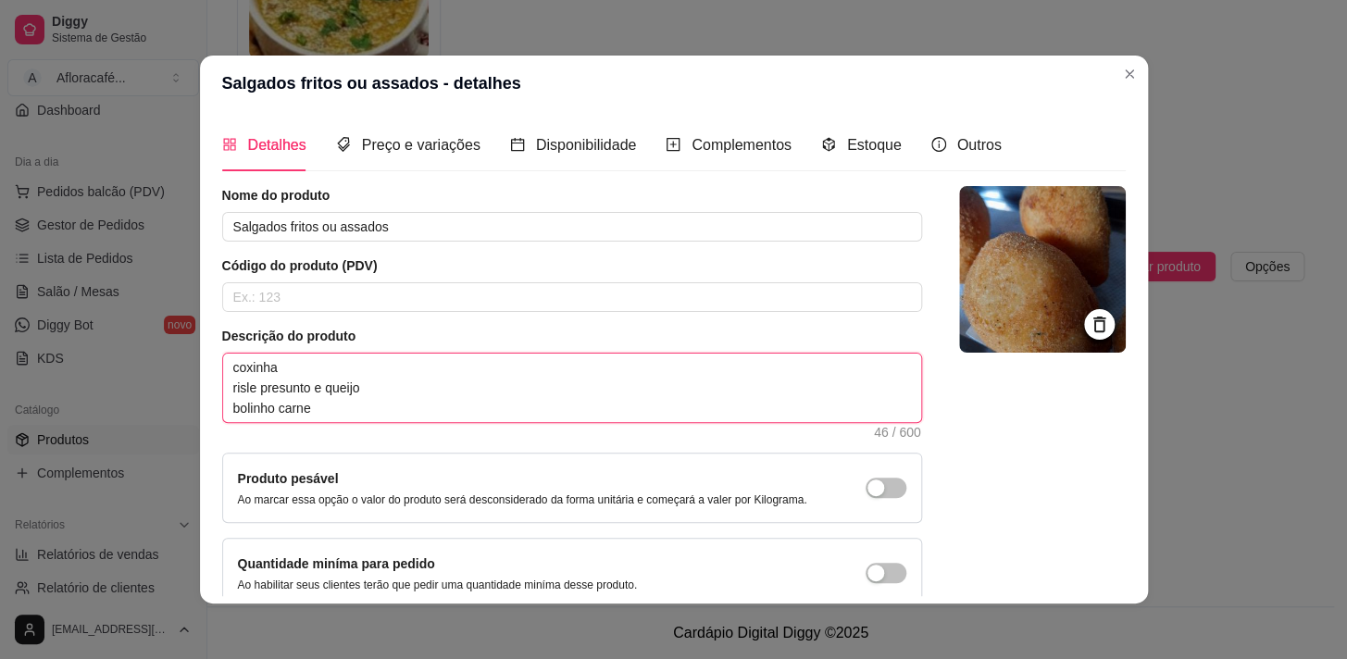
click at [659, 408] on textarea "coxinha risle presunto e queijo bolinho carne" at bounding box center [572, 388] width 698 height 69
type textarea "coxinha risle presunto e queijo bolinho carn"
type textarea "coxinha risle presunto e queijo bolinho car"
type textarea "coxinha risle presunto e [PERSON_NAME] ca"
type textarea "coxinha risle presunto e queijo bolinho c"
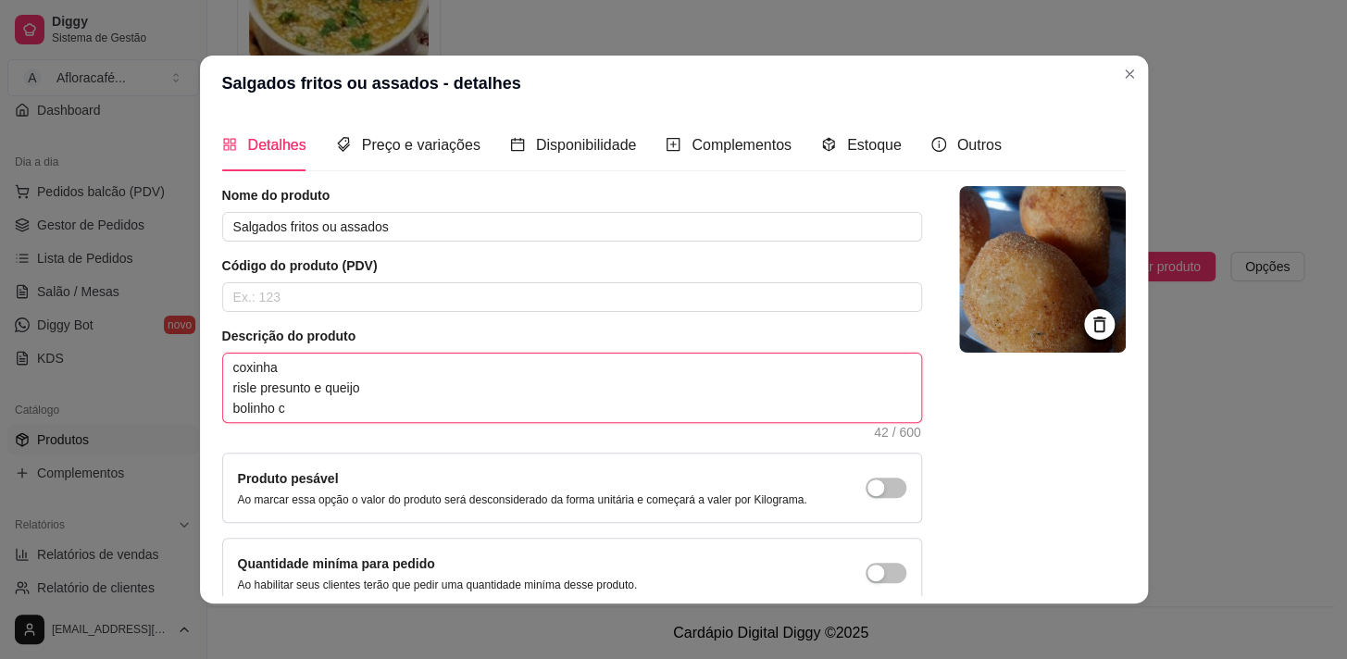
type textarea "coxinha risle presunto e [PERSON_NAME]"
type textarea "coxinha risle presunto e queijo bolin"
type textarea "coxinha risle presunto e queijo boli"
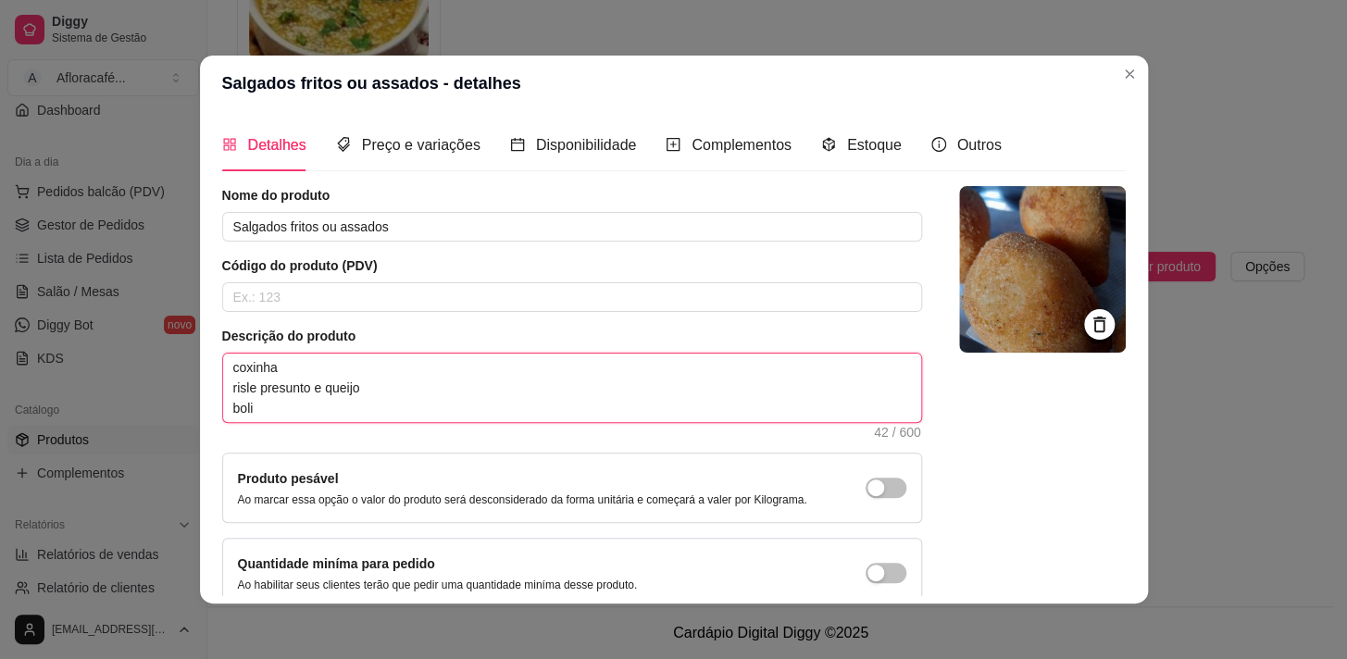
type textarea "coxinha risle presunto e queijo bol"
type textarea "coxinha risle presunto e queijo b"
type textarea "coxinha risle presunto e queijo"
type textarea "coxinha risle presunto e quei"
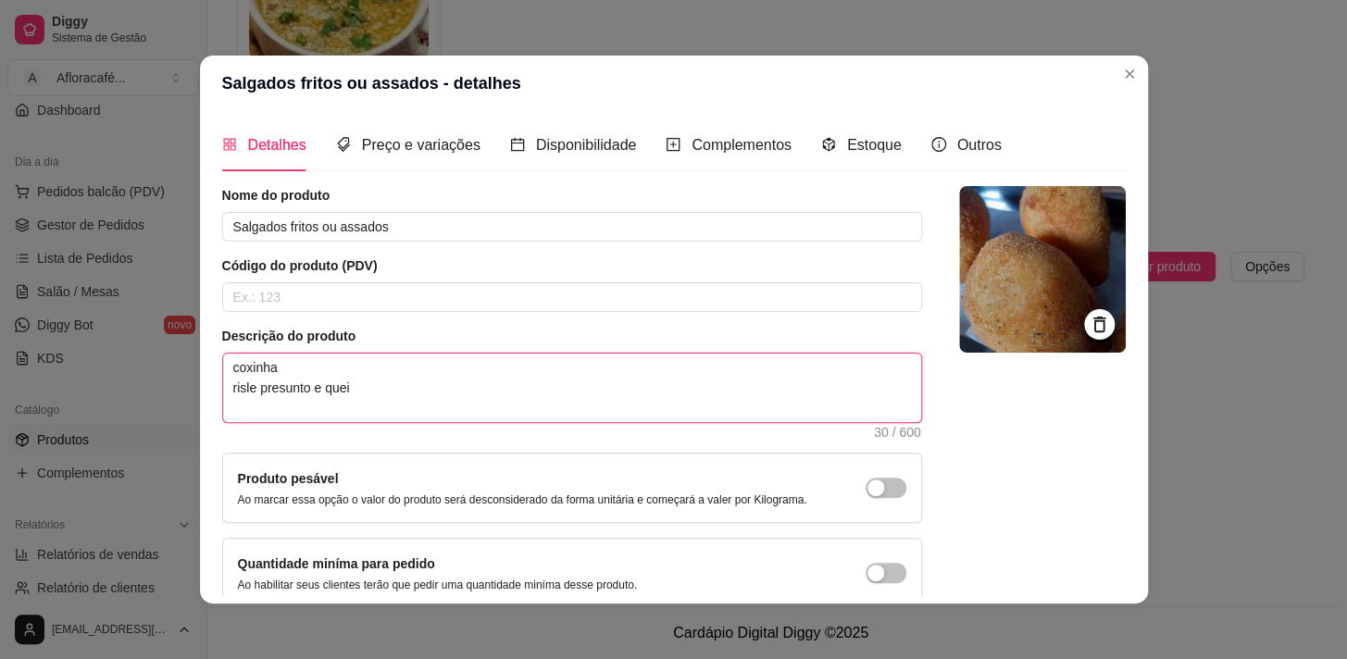
type textarea "coxinha risle presunto e queij"
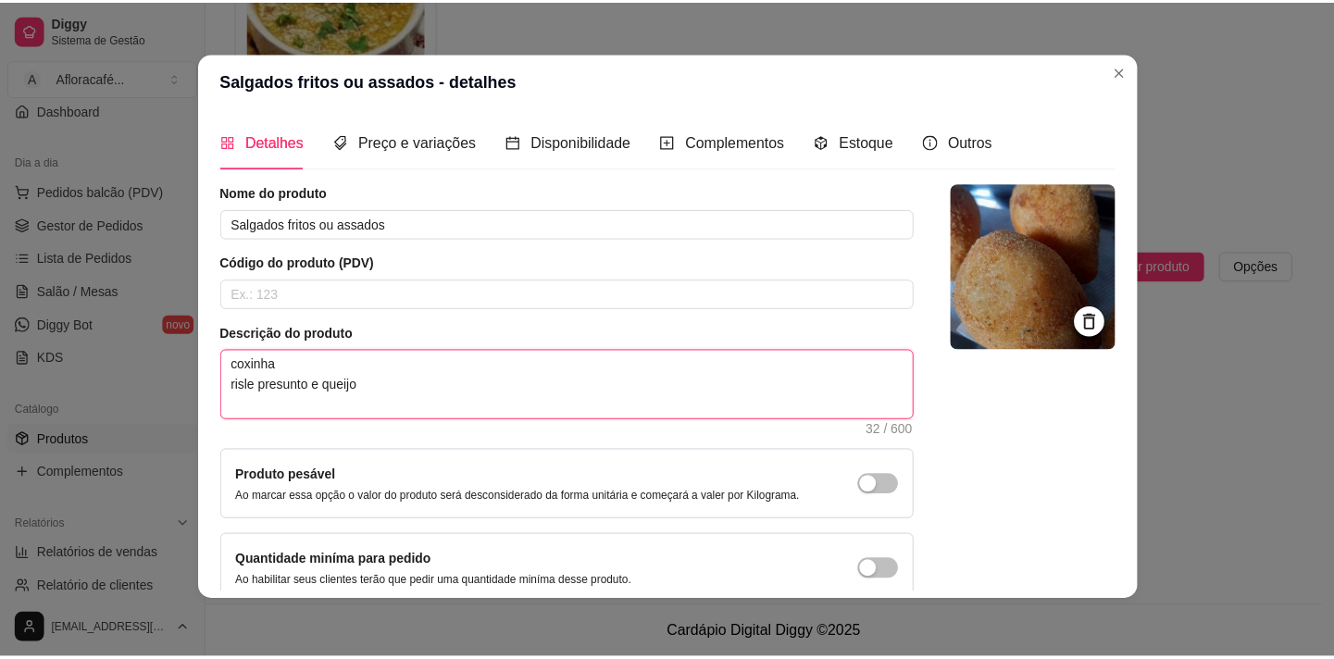
scroll to position [108, 0]
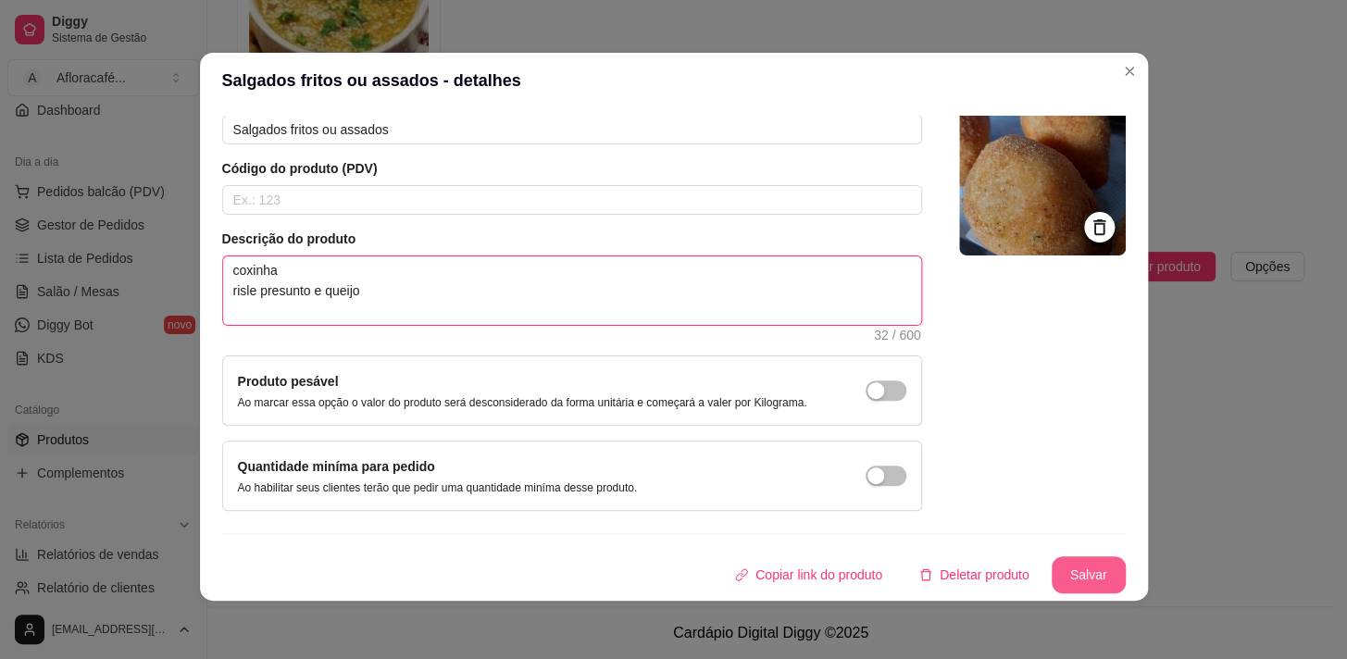
type textarea "coxinha risle presunto e queijo"
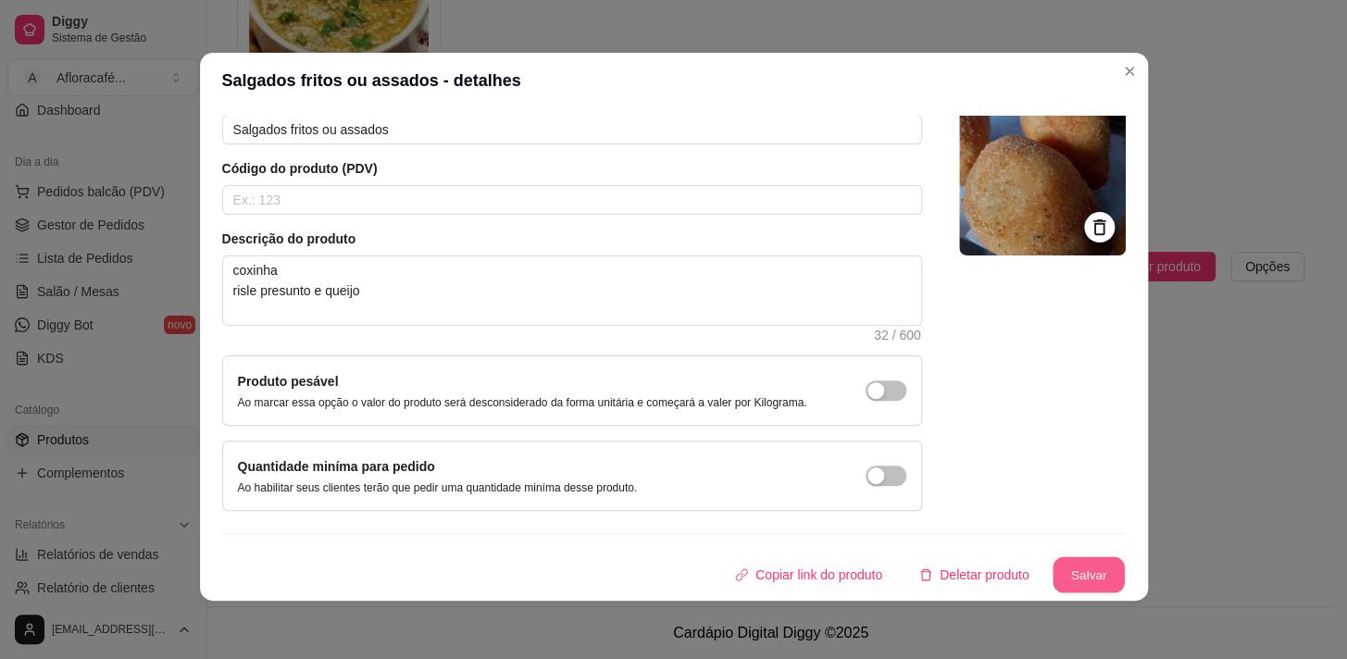
click at [1087, 565] on button "Salvar" at bounding box center [1089, 575] width 72 height 36
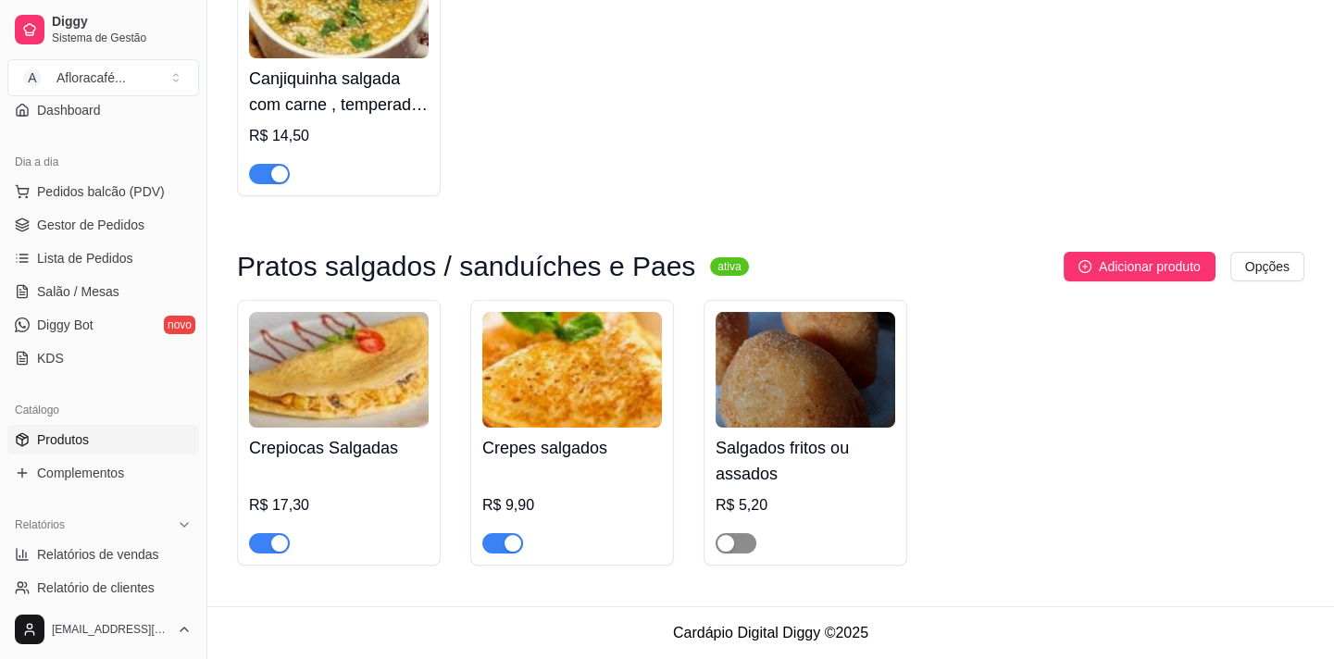
click at [731, 541] on div "button" at bounding box center [726, 543] width 17 height 17
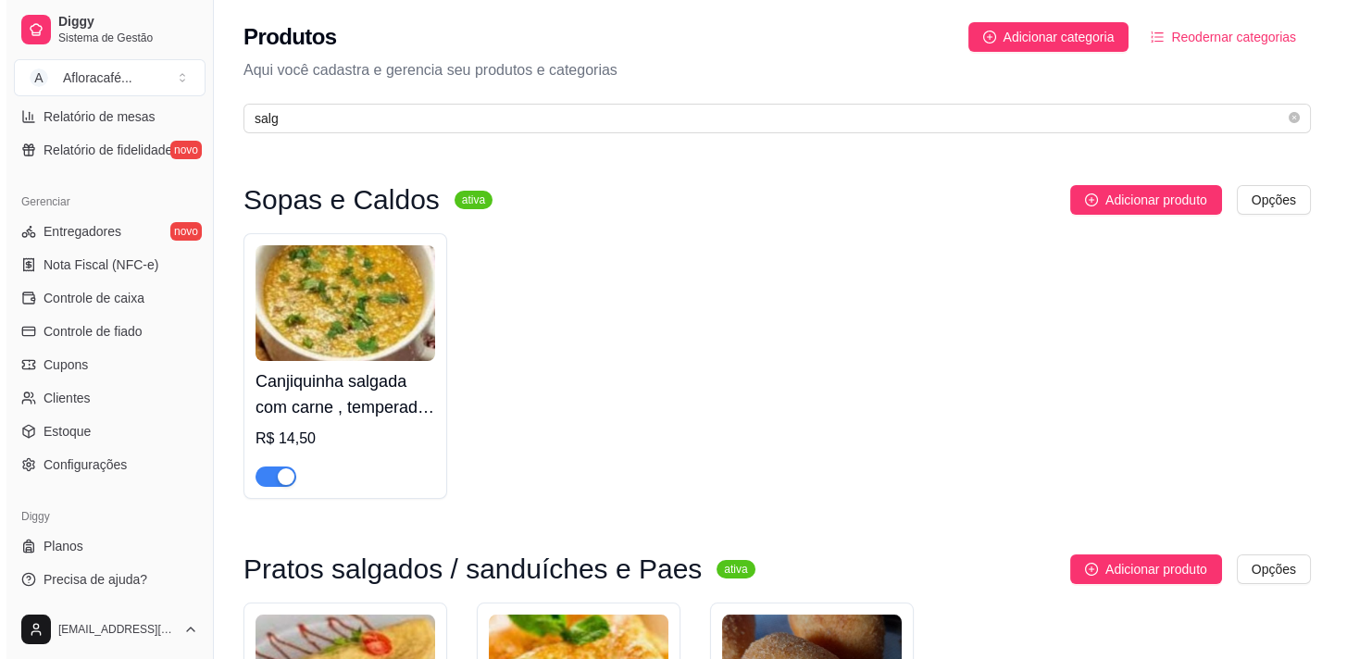
scroll to position [167, 0]
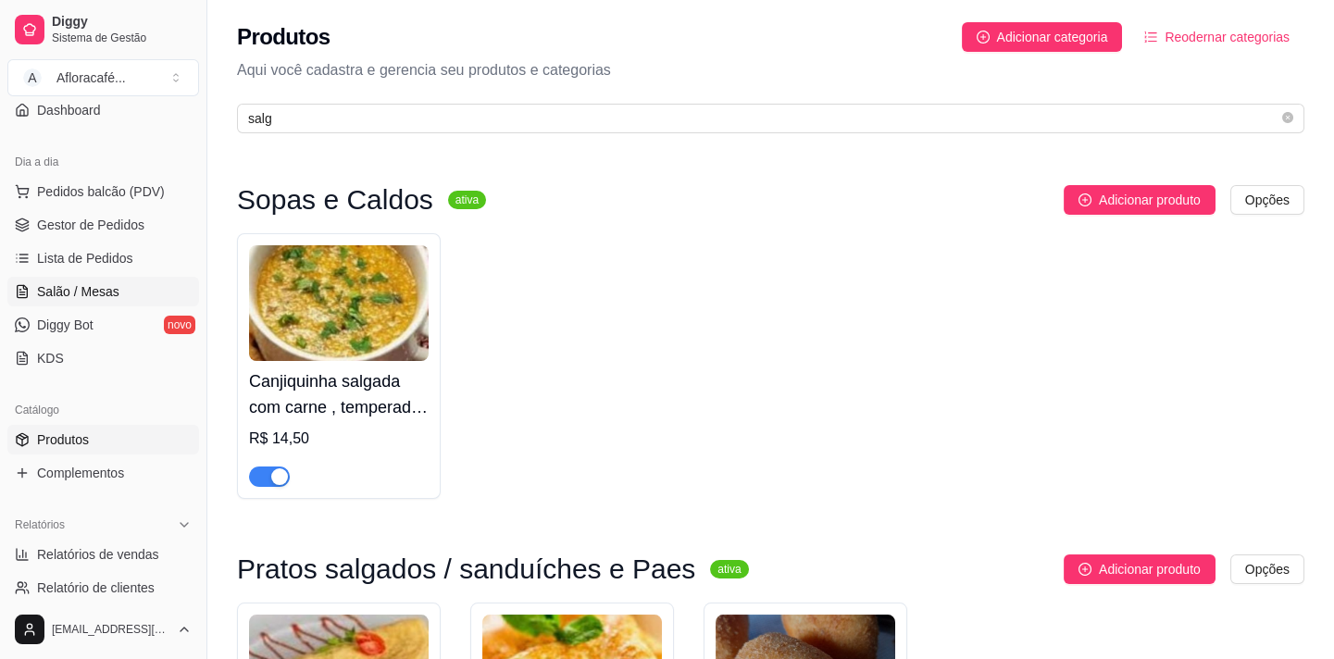
click at [68, 304] on link "Salão / Mesas" at bounding box center [103, 292] width 192 height 30
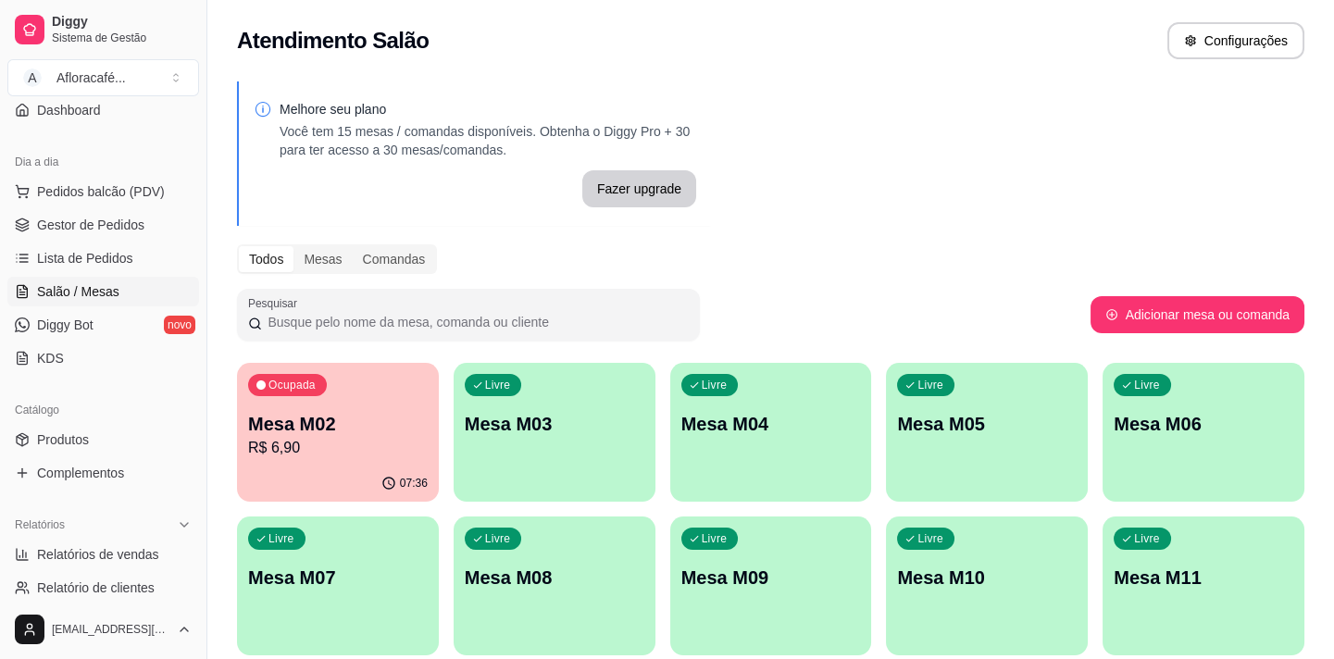
drag, startPoint x: 484, startPoint y: 345, endPoint x: 539, endPoint y: 381, distance: 65.5
click at [487, 347] on div "Melhore seu plano Você tem 15 mesas / comandas disponíveis. Obtenha o Diggy Pro…" at bounding box center [770, 450] width 1127 height 761
click at [553, 396] on div "Livre Mesa M03" at bounding box center [555, 421] width 202 height 117
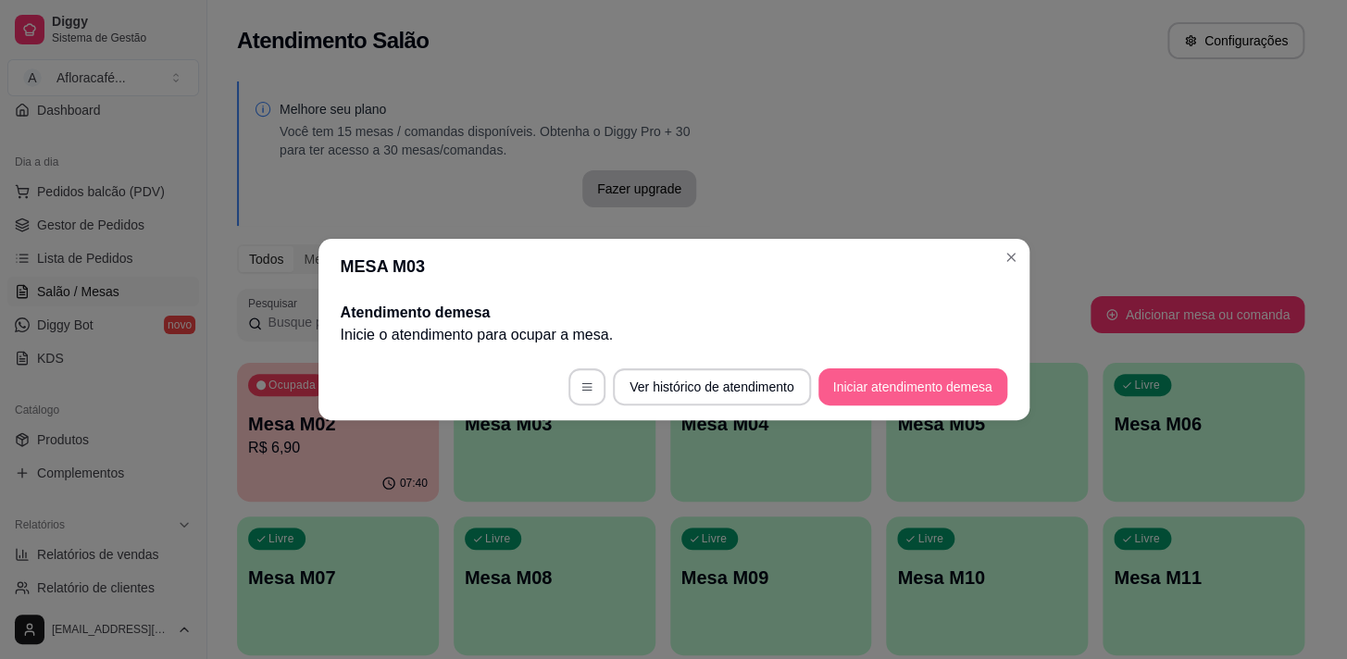
click at [921, 389] on footer "Ver histórico de atendimento Iniciar atendimento de mesa" at bounding box center [673, 387] width 711 height 67
click at [922, 391] on button "Iniciar atendimento de mesa" at bounding box center [912, 387] width 183 height 36
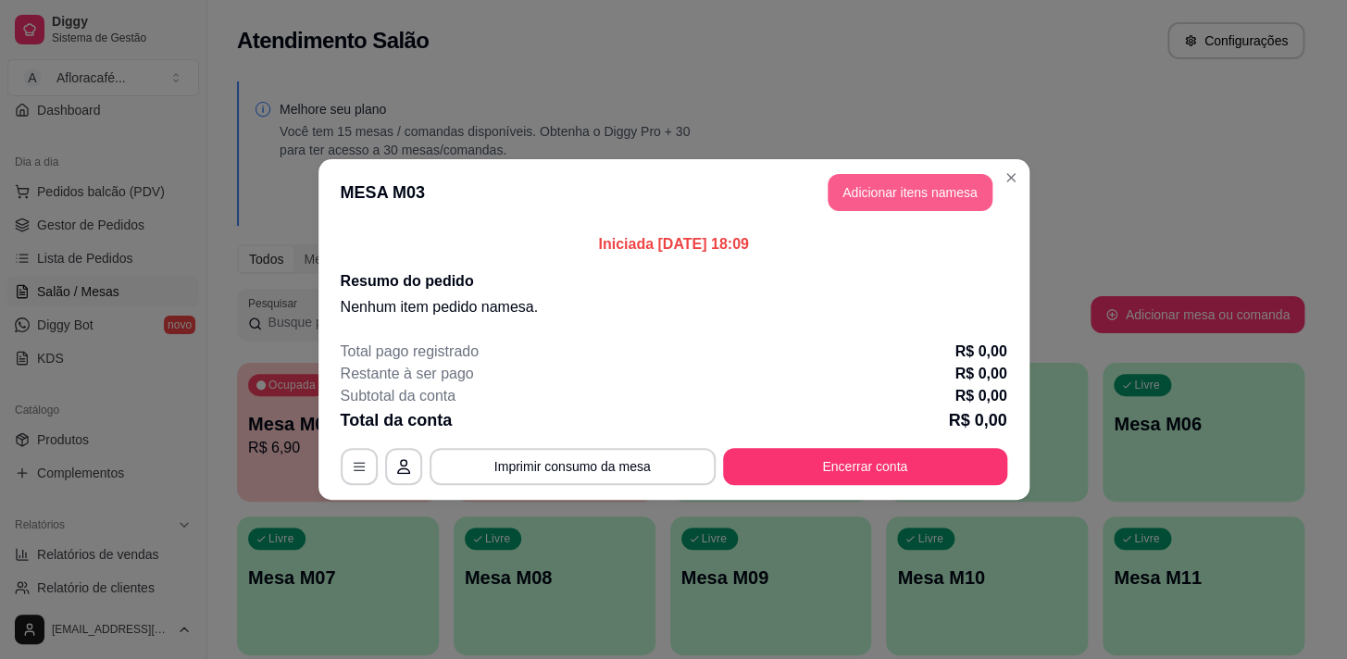
click at [940, 183] on button "Adicionar itens na mesa" at bounding box center [910, 192] width 165 height 37
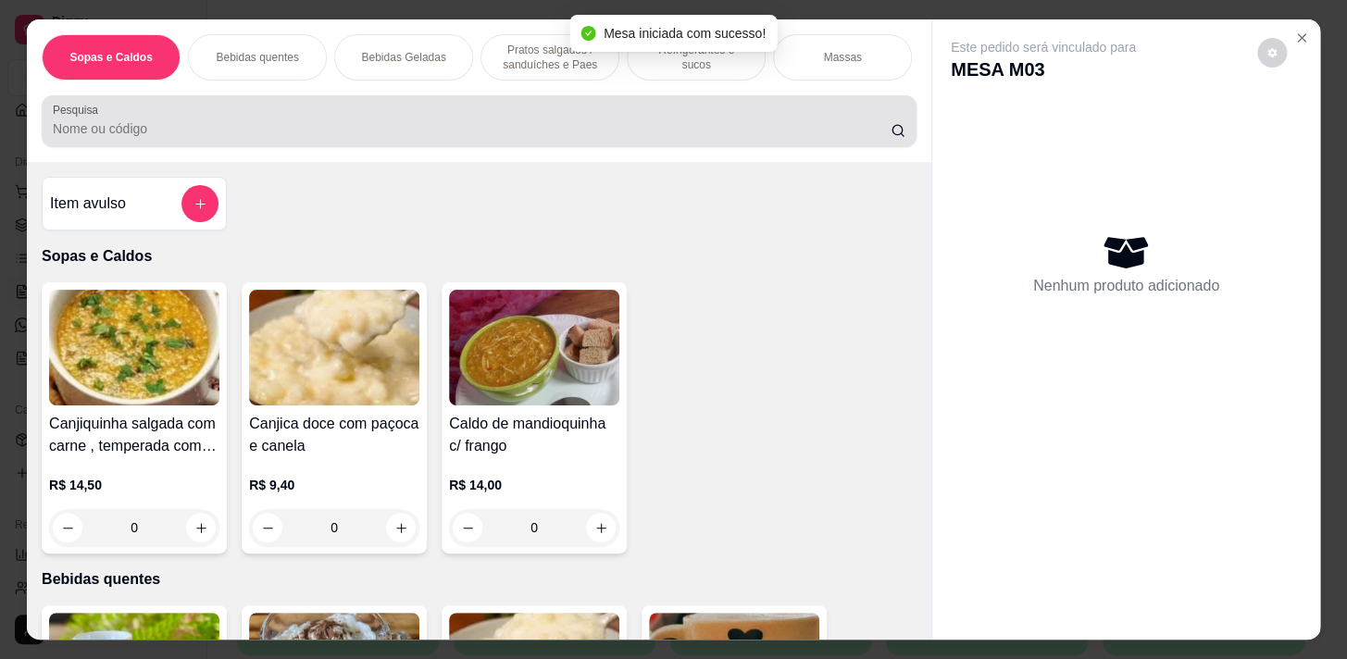
click at [398, 113] on div "Pesquisa" at bounding box center [479, 121] width 875 height 52
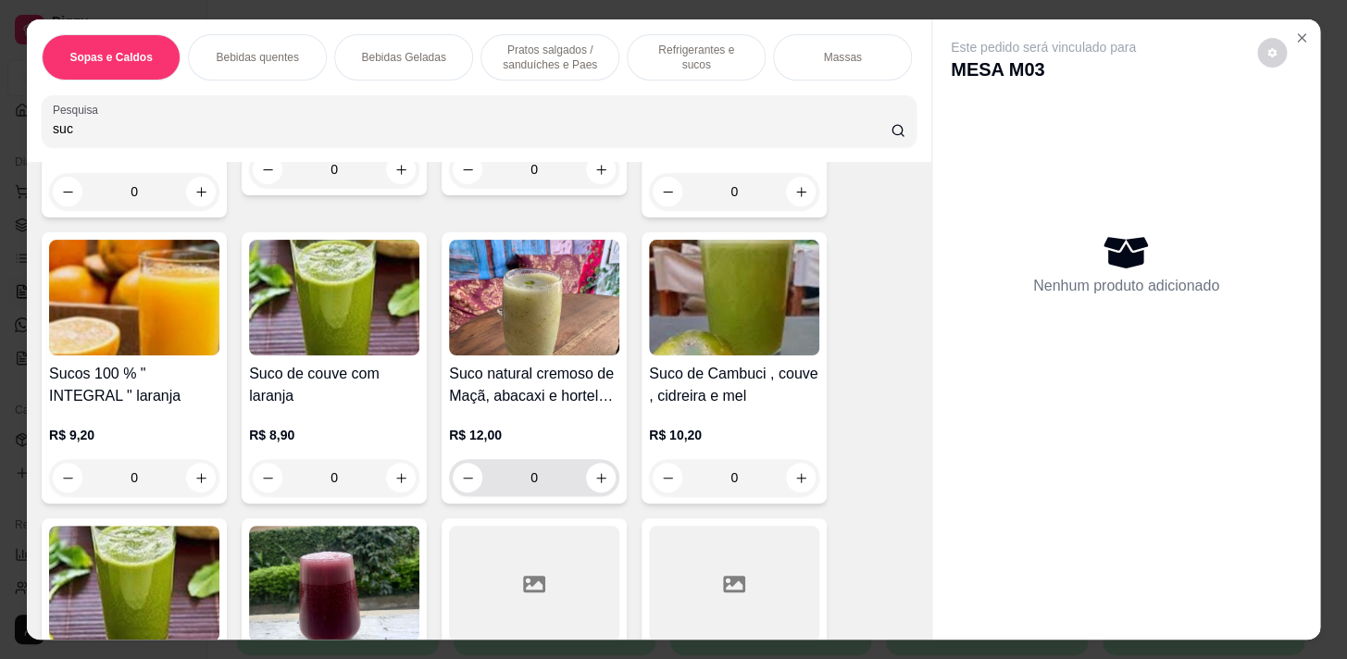
scroll to position [420, 0]
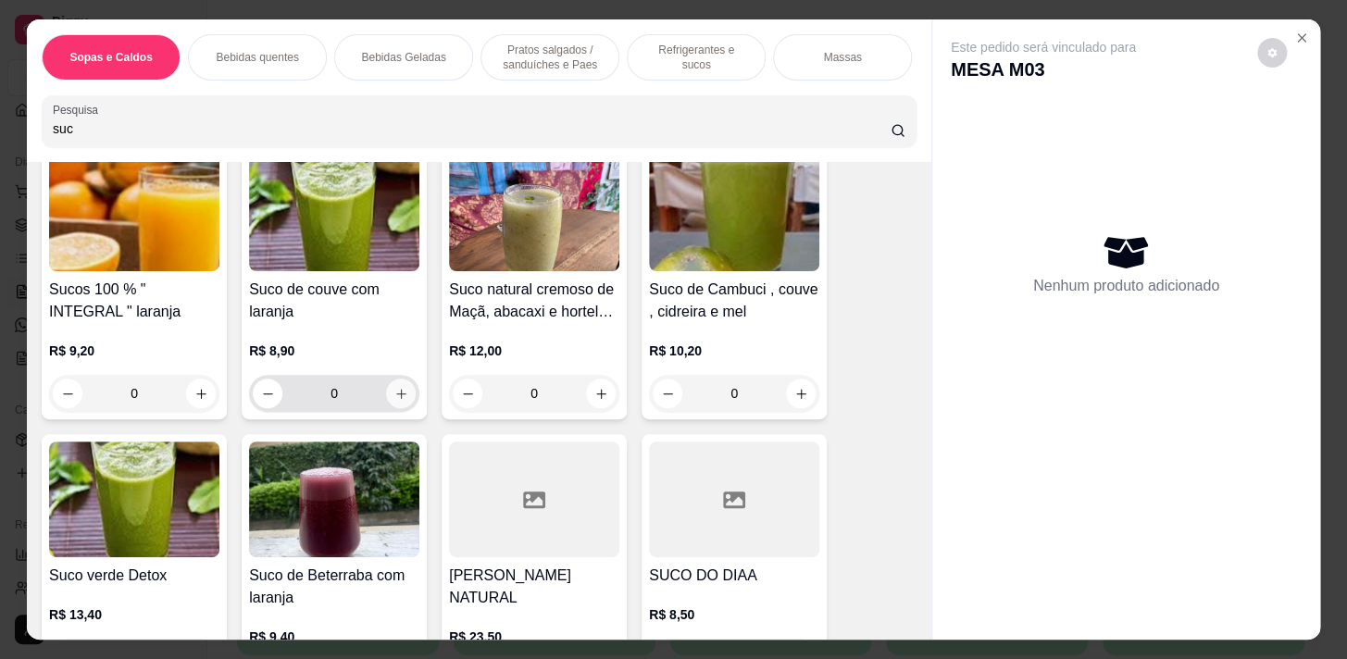
type input "suc"
click at [396, 385] on button "increase-product-quantity" at bounding box center [401, 394] width 29 height 29
type input "1"
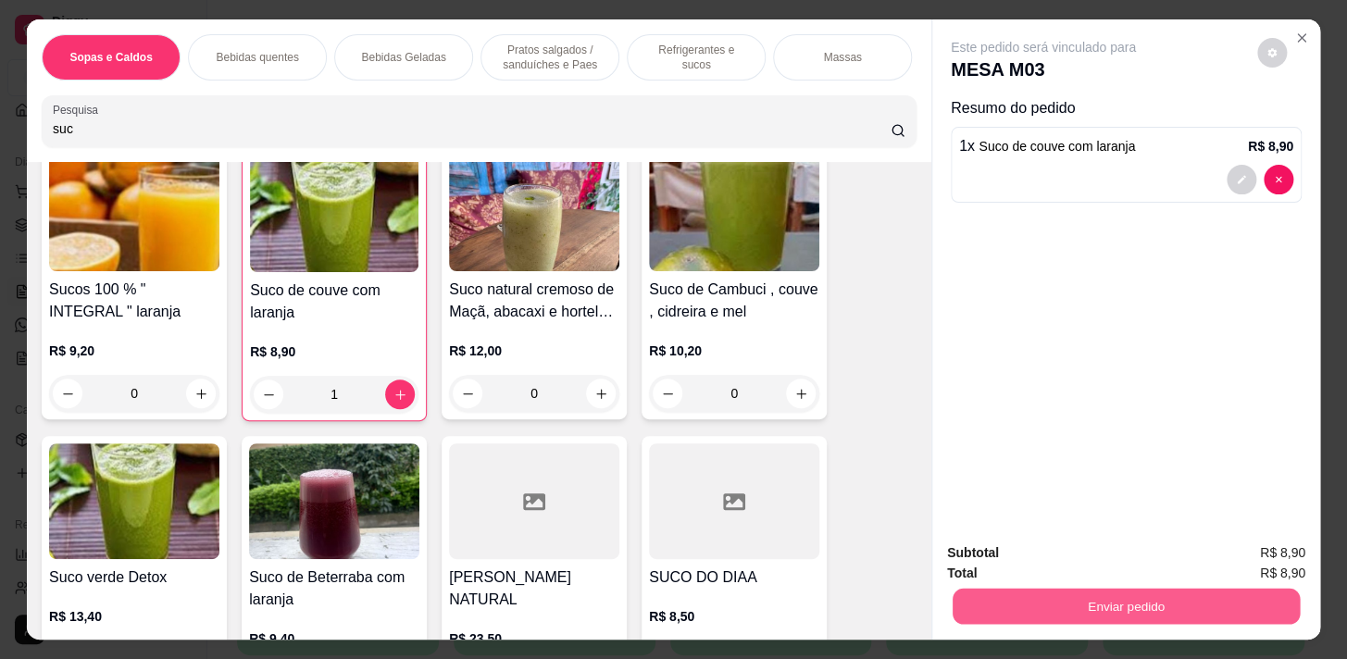
click at [1130, 607] on button "Enviar pedido" at bounding box center [1126, 606] width 347 height 36
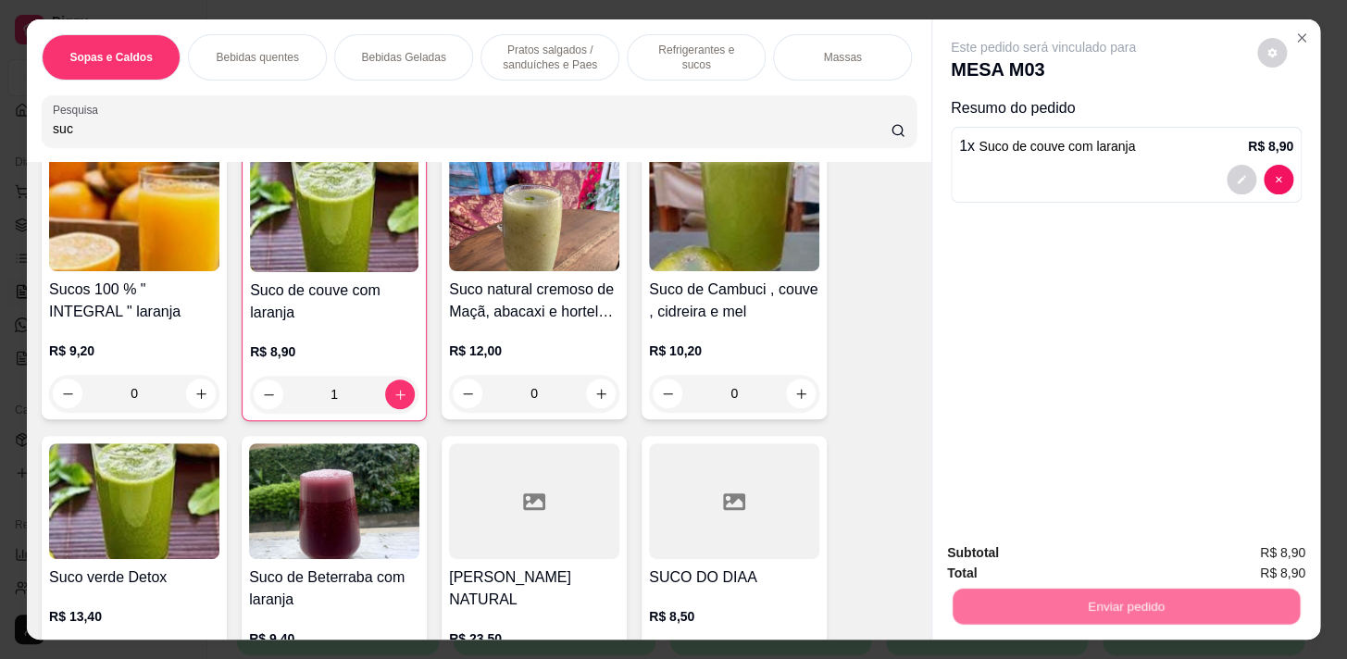
click at [1117, 556] on button "Não registrar e enviar pedido" at bounding box center [1064, 554] width 193 height 35
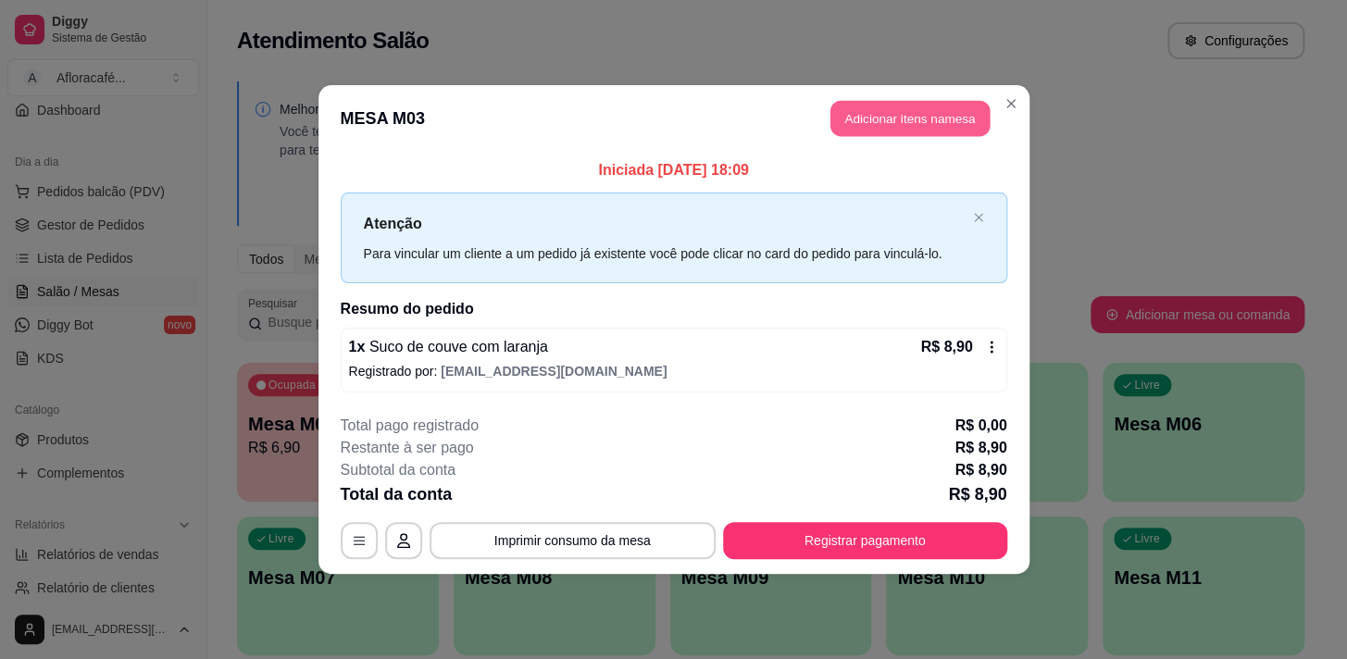
click at [916, 136] on button "Adicionar itens na mesa" at bounding box center [909, 119] width 159 height 36
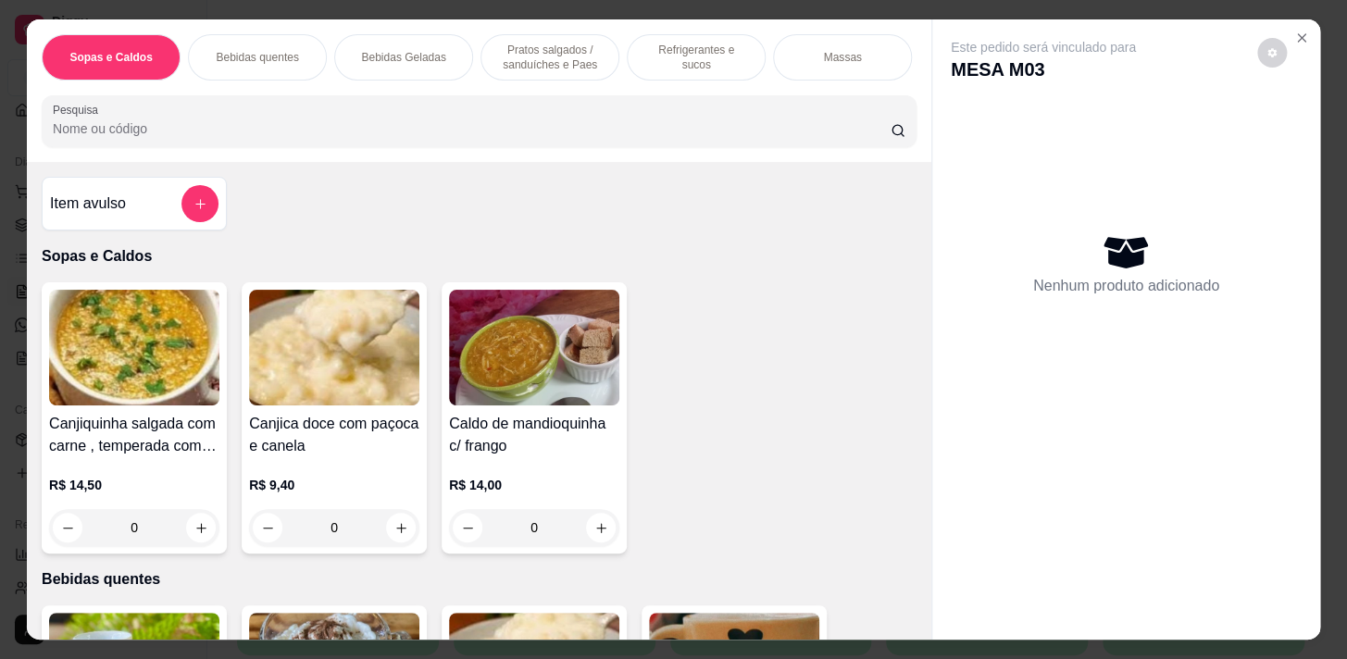
drag, startPoint x: 573, startPoint y: 45, endPoint x: 493, endPoint y: 129, distance: 115.9
click at [572, 46] on p "Pratos salgados / sanduíches e Paes" at bounding box center [549, 58] width 107 height 30
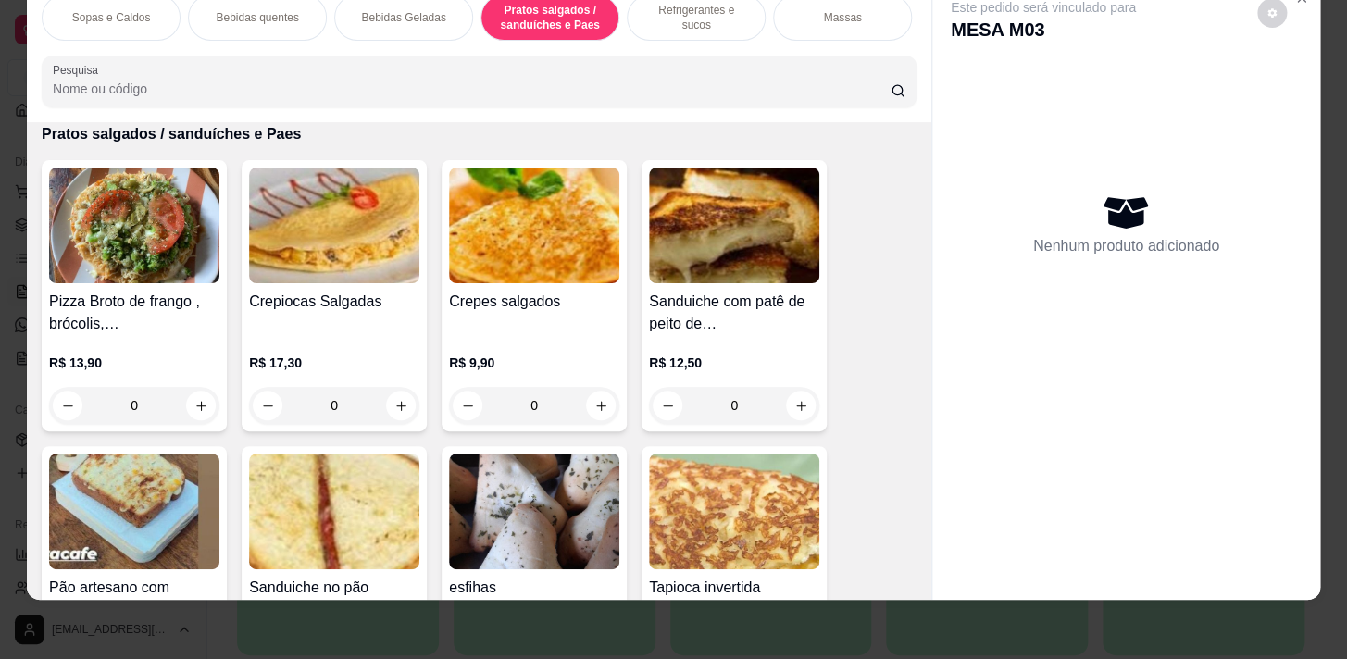
scroll to position [4895, 0]
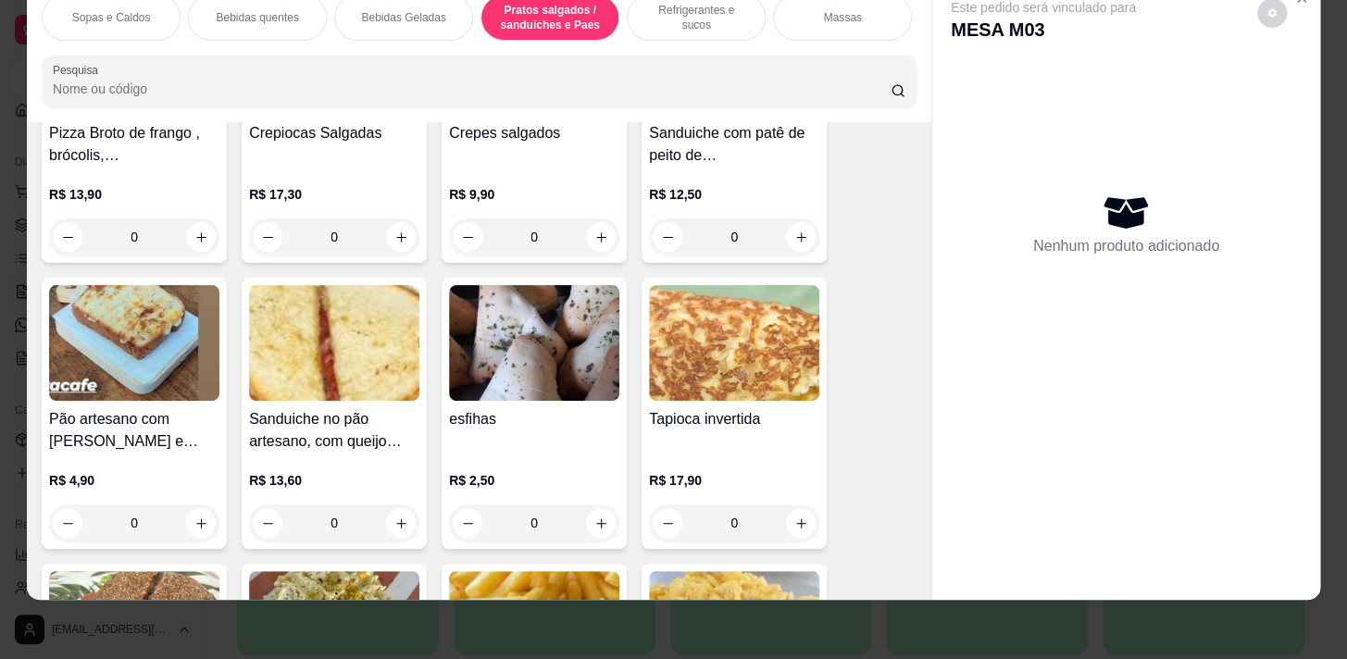
click at [593, 517] on div "0" at bounding box center [534, 523] width 170 height 37
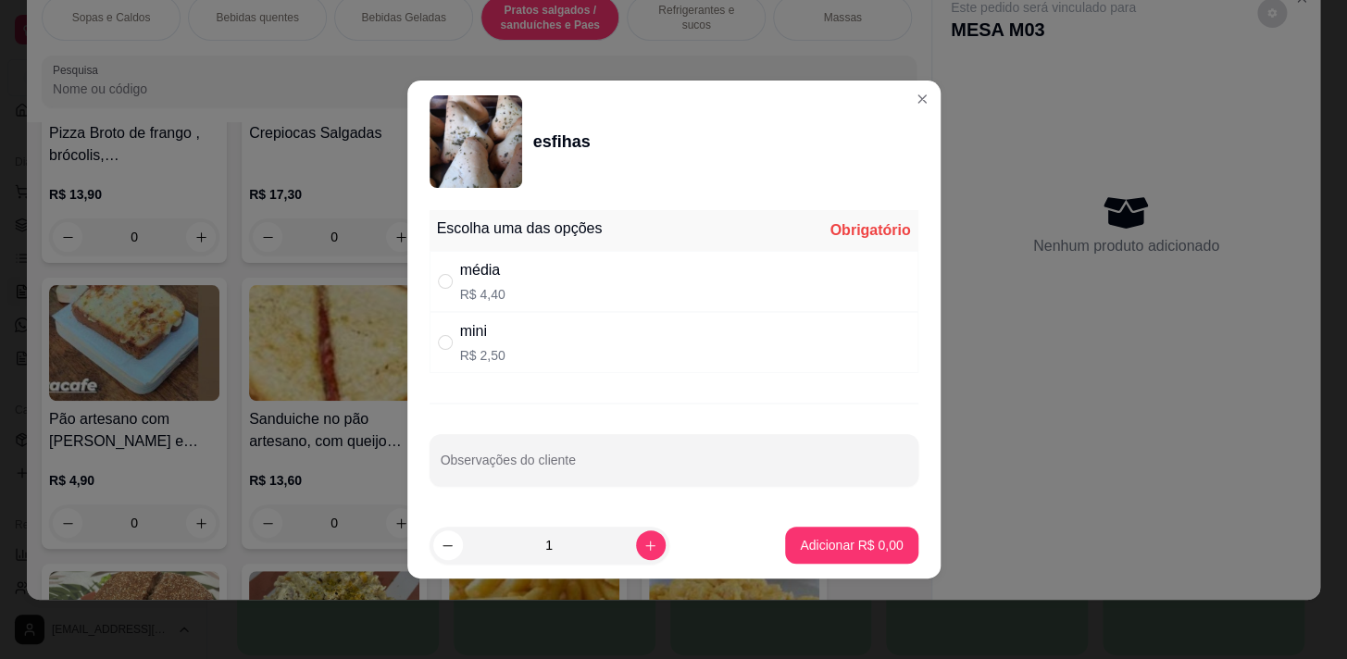
click at [607, 282] on div "média R$ 4,40" at bounding box center [674, 281] width 489 height 61
radio input "true"
click at [807, 538] on p "Adicionar R$ 4,40" at bounding box center [851, 545] width 103 height 19
type input "1"
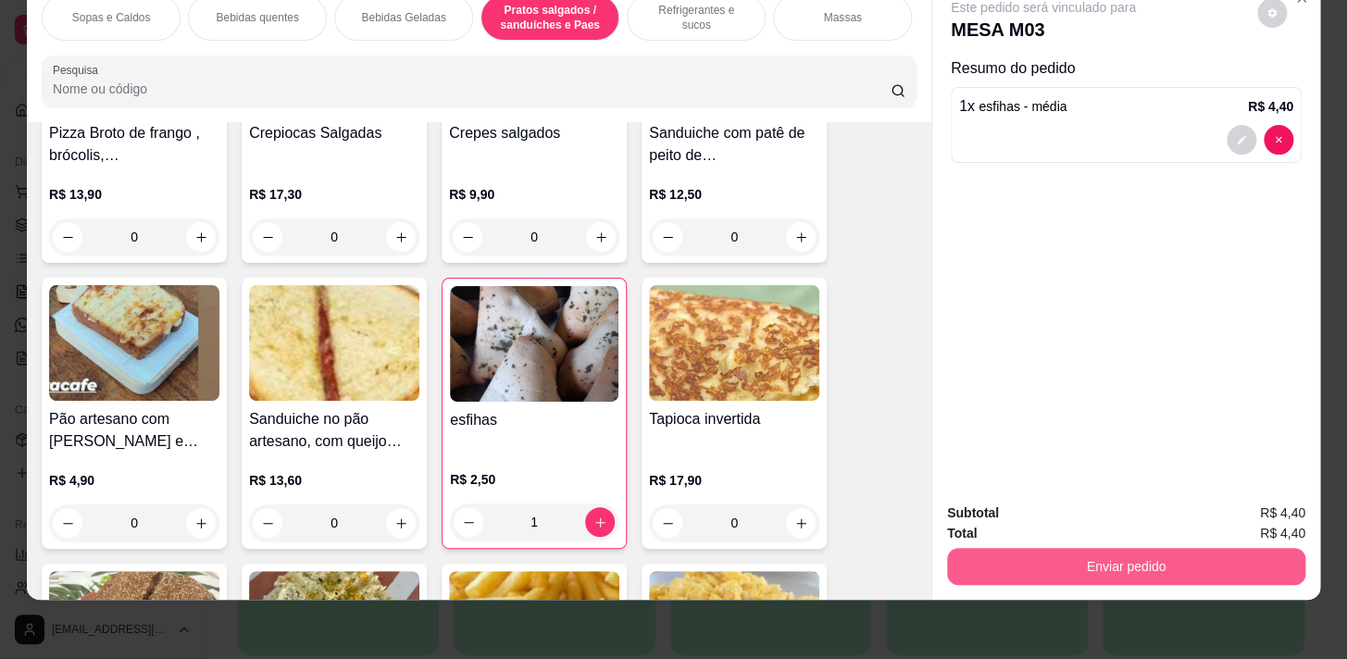
click at [1090, 549] on button "Enviar pedido" at bounding box center [1126, 566] width 358 height 37
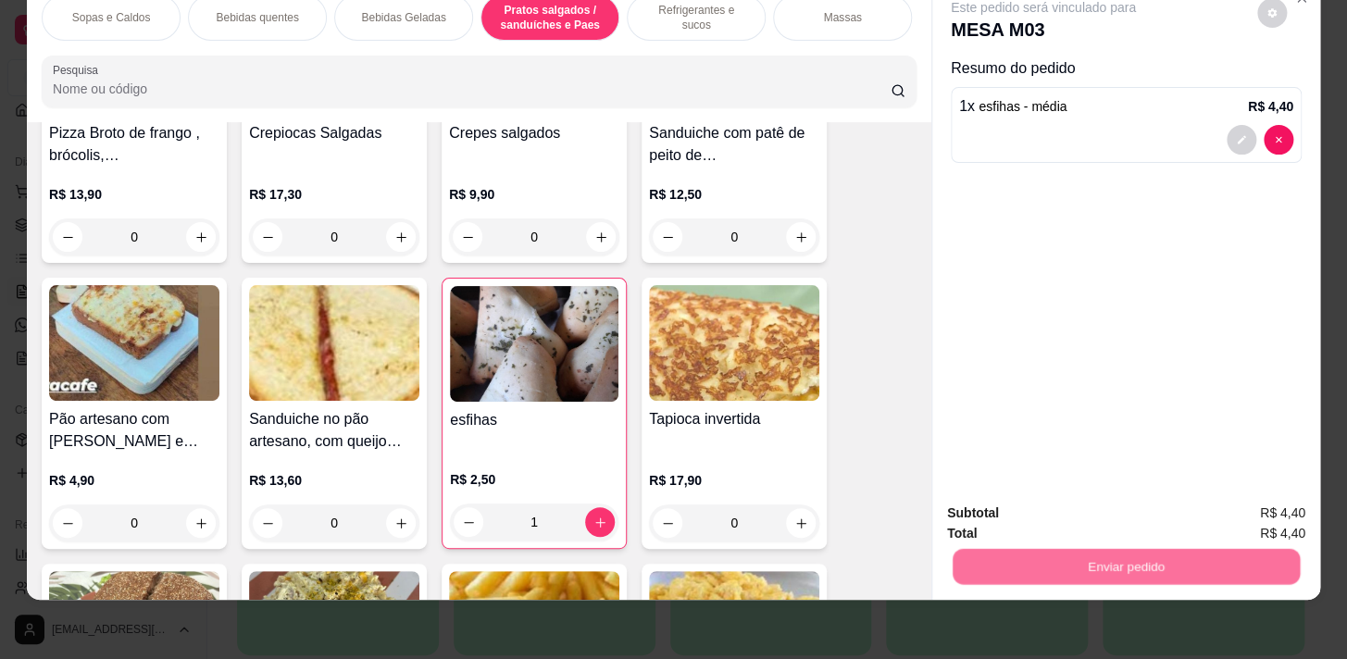
click at [1087, 518] on button "Não registrar e enviar pedido" at bounding box center [1064, 509] width 193 height 35
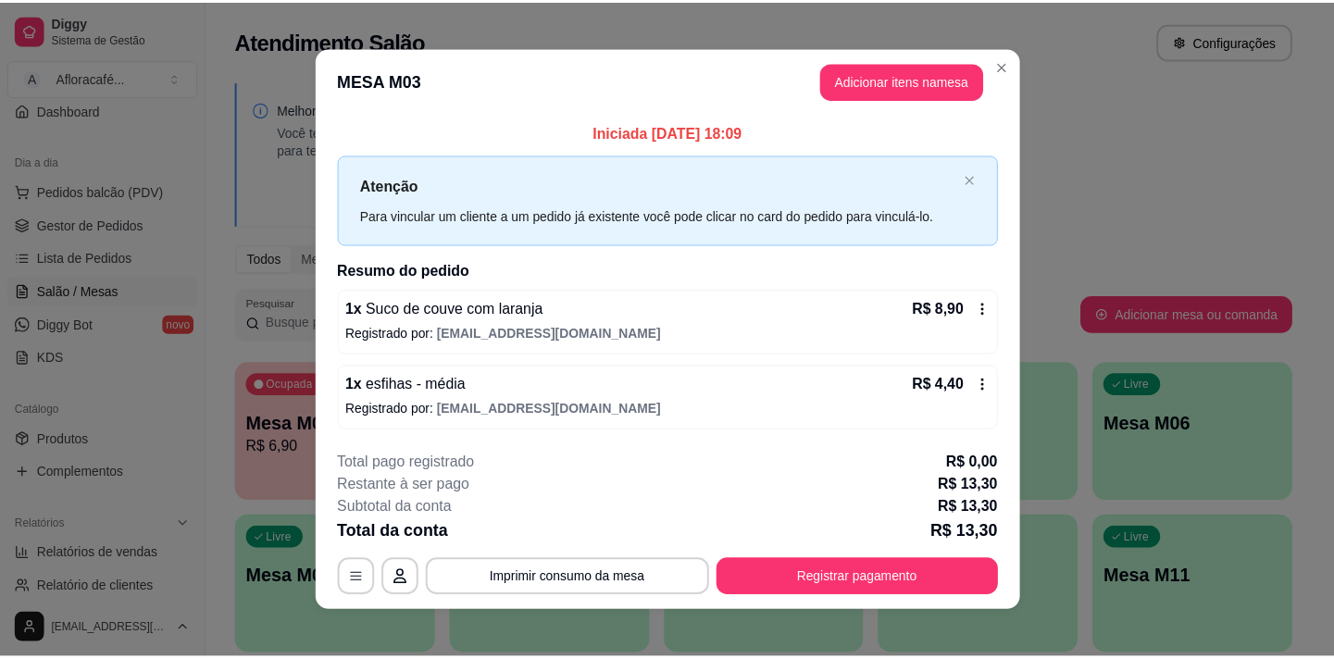
scroll to position [11, 0]
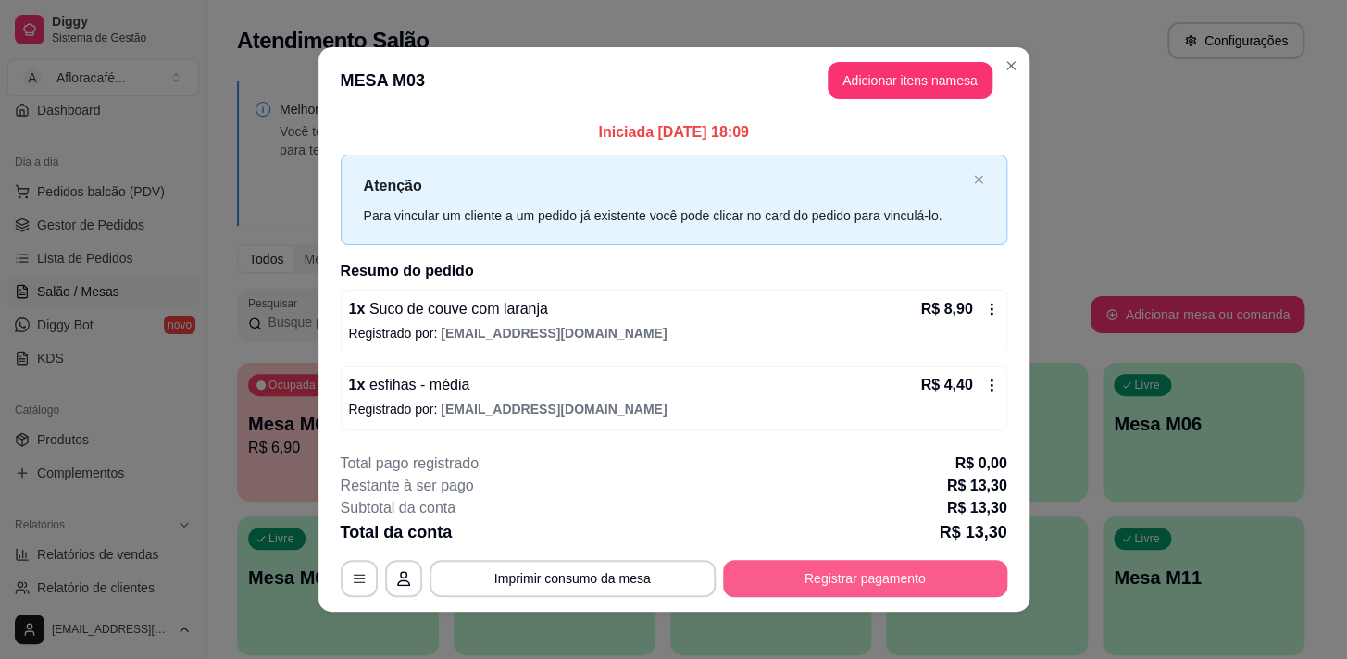
click at [825, 574] on button "Registrar pagamento" at bounding box center [865, 578] width 284 height 37
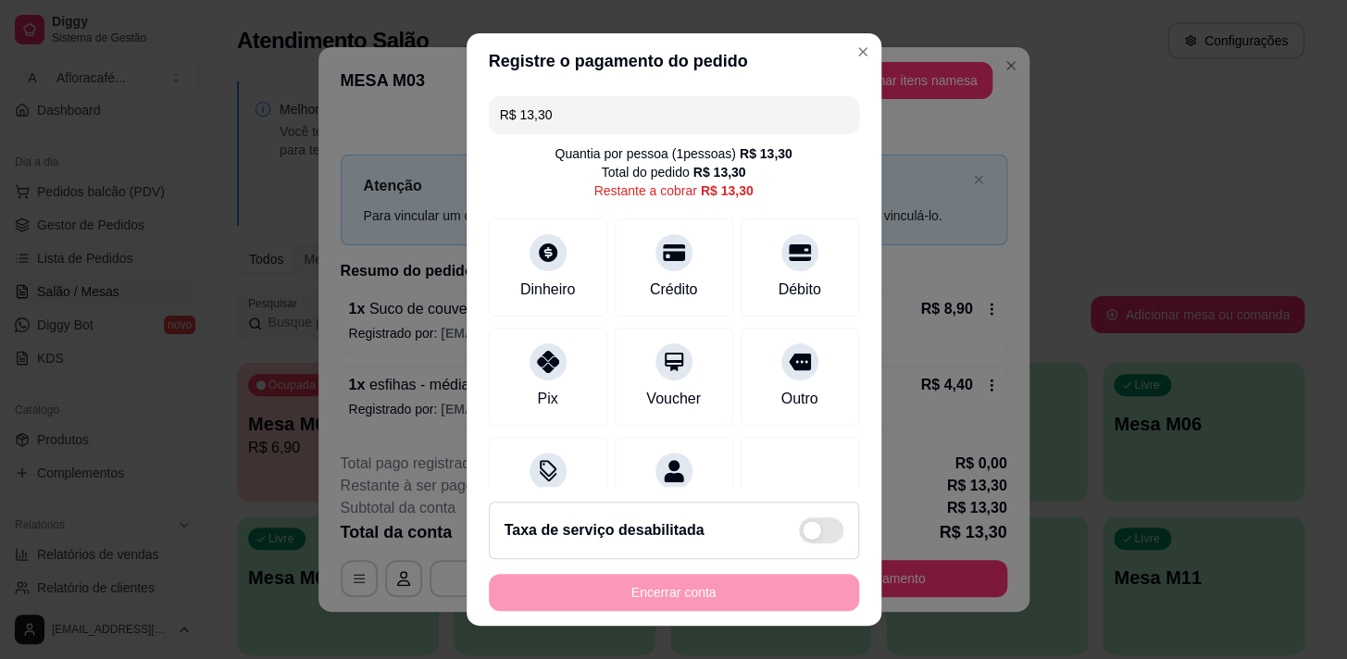
click at [801, 318] on div "R$ 13,30 Quantia por pessoa ( 1 pessoas) R$ 13,30 Total do pedido R$ 13,30 Rest…" at bounding box center [674, 288] width 415 height 399
click at [784, 290] on div "Débito" at bounding box center [799, 288] width 47 height 24
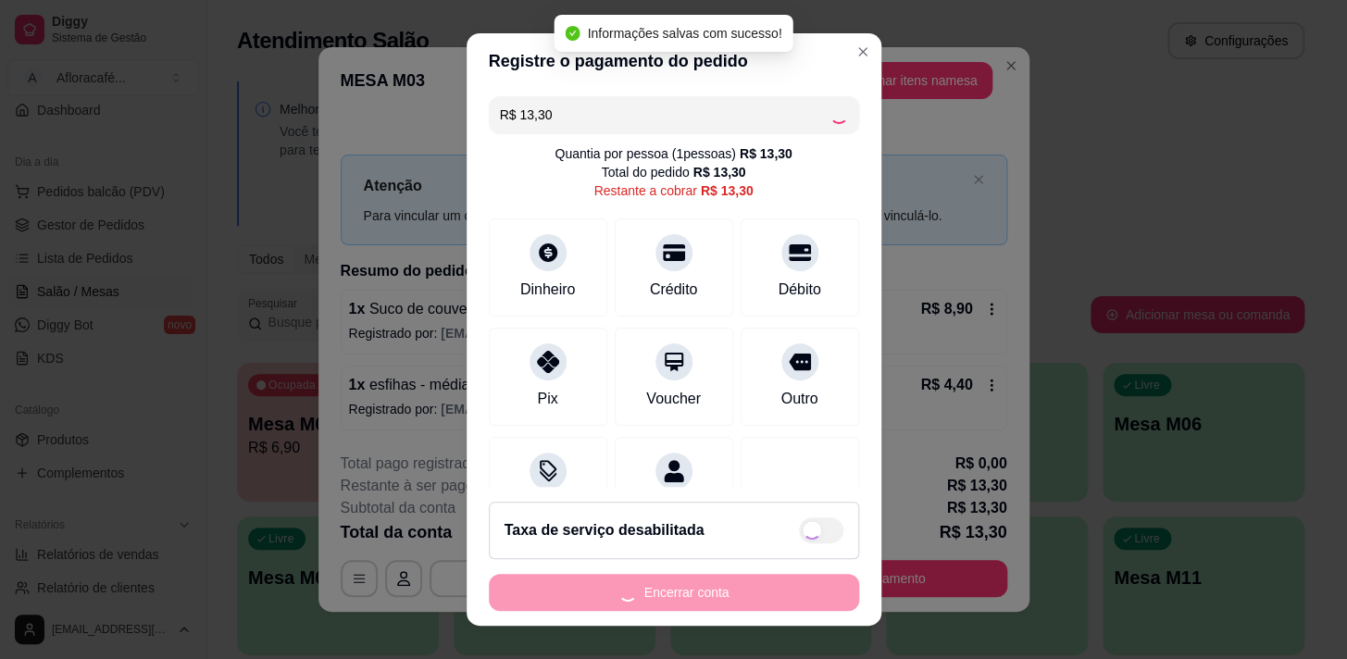
type input "R$ 0,00"
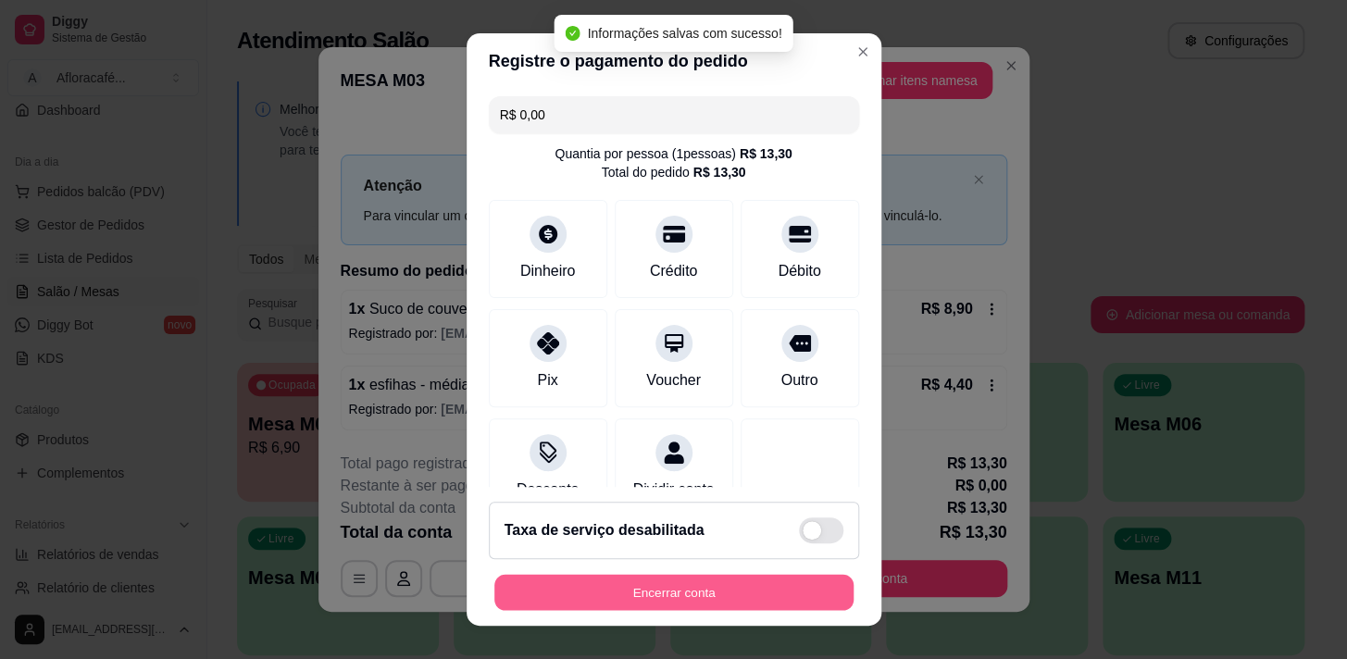
click at [680, 597] on button "Encerrar conta" at bounding box center [673, 593] width 359 height 36
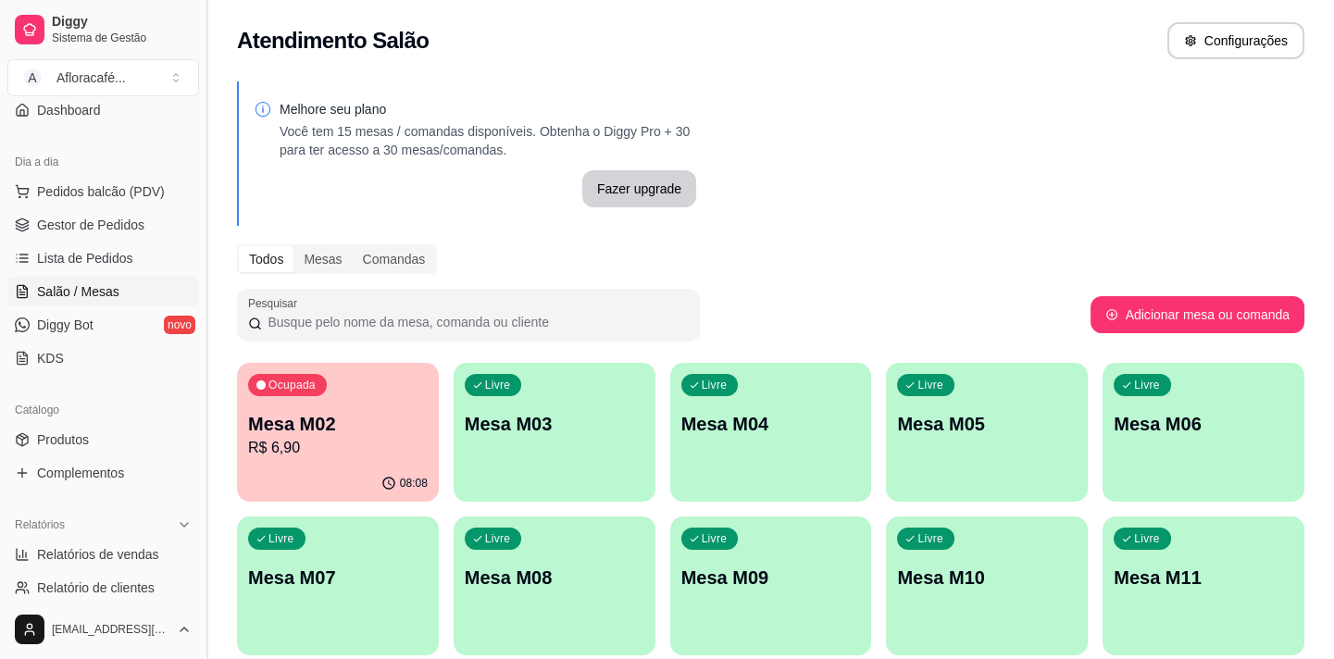
scroll to position [0, 0]
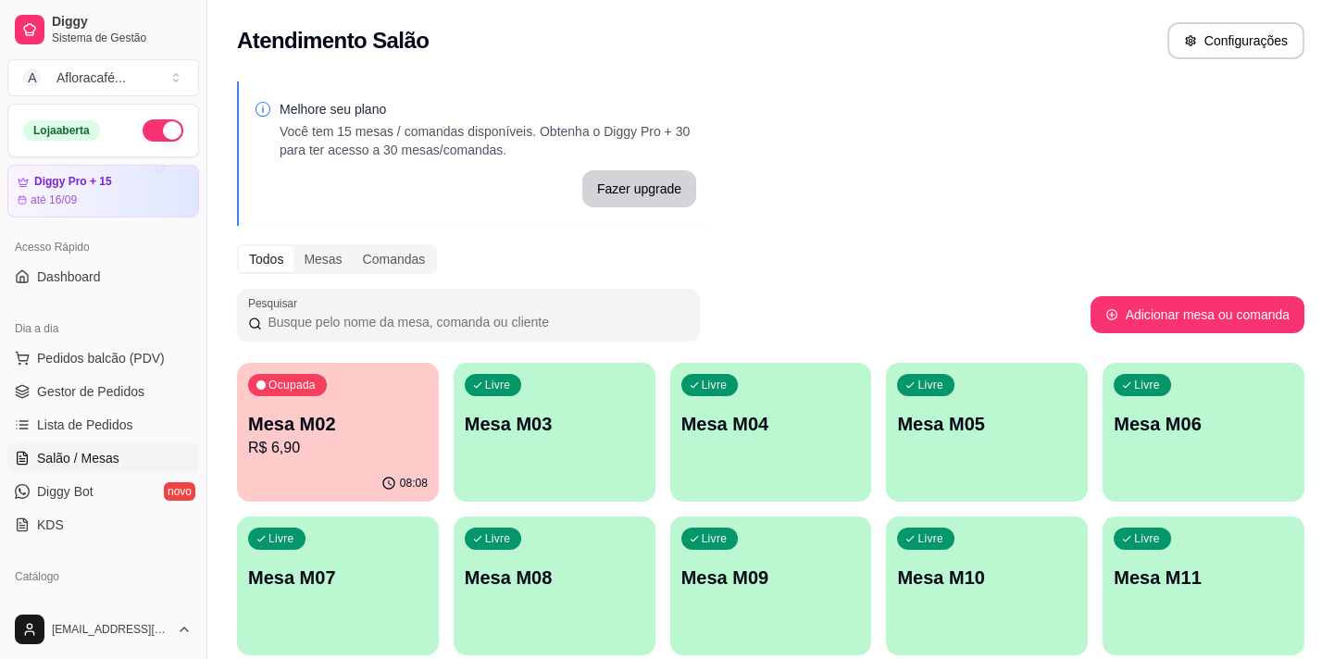
click at [158, 131] on button "button" at bounding box center [163, 130] width 41 height 22
